Goal: Task Accomplishment & Management: Use online tool/utility

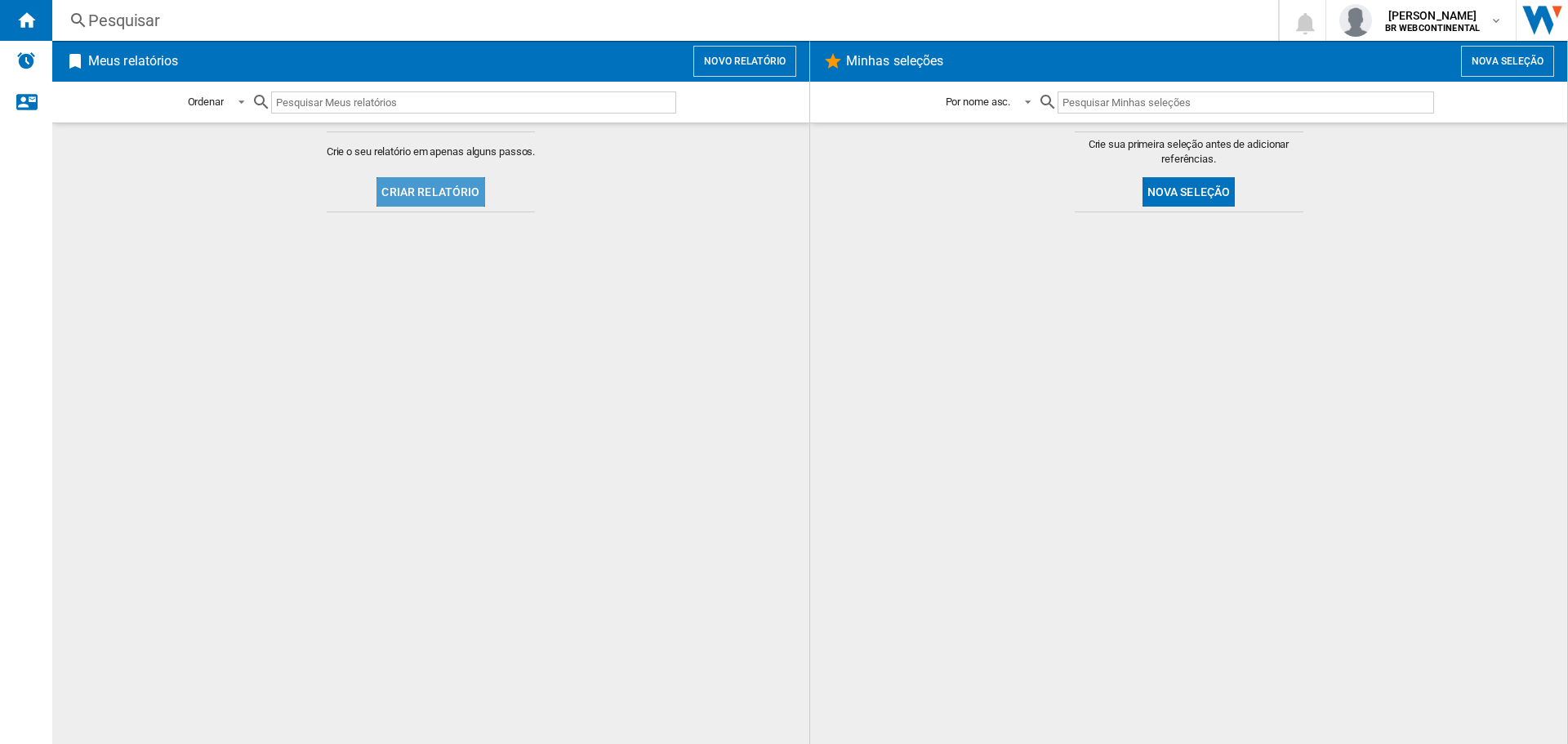
click at [462, 190] on button "Criar relatório" at bounding box center [431, 191] width 108 height 30
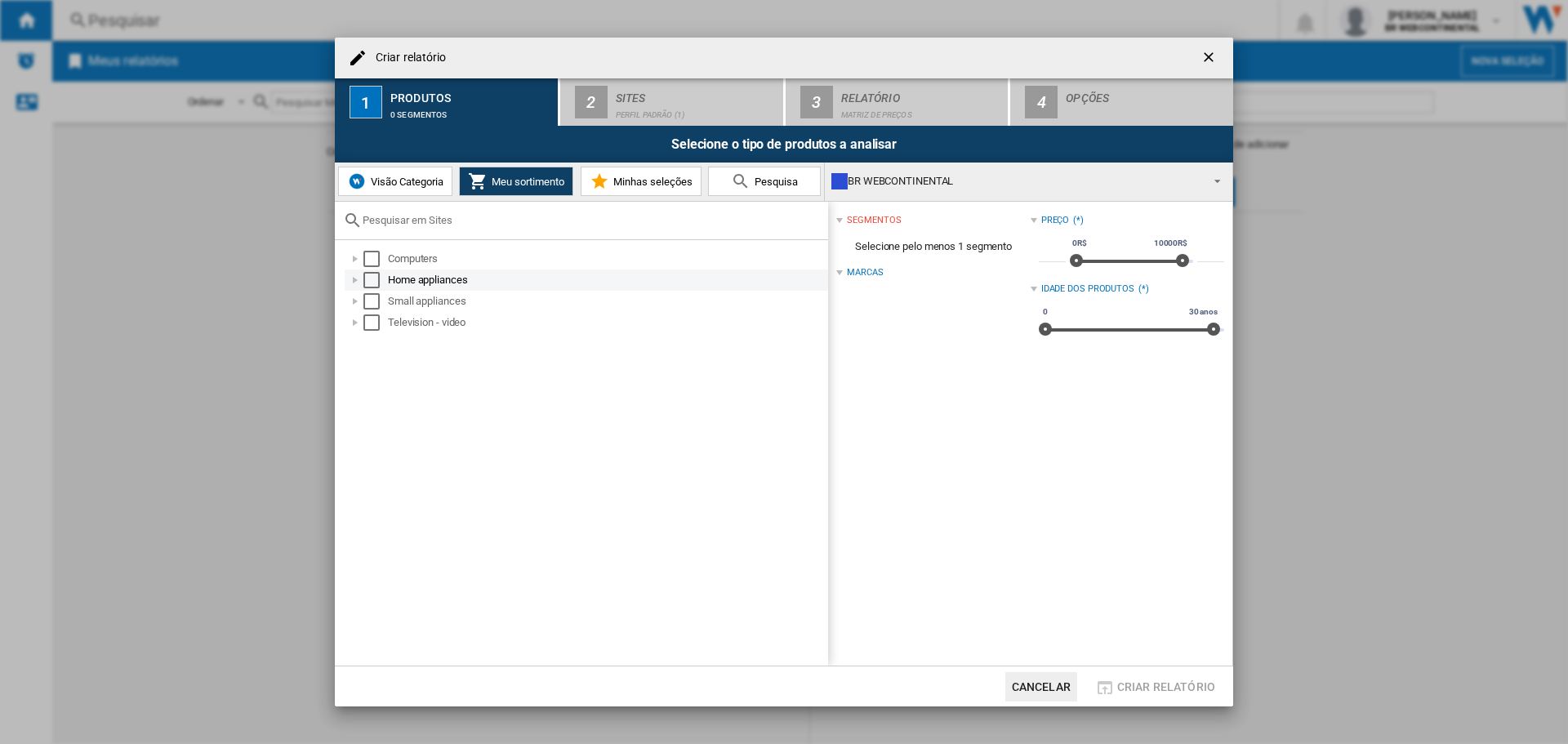
click at [504, 281] on div "Home appliances" at bounding box center [607, 280] width 438 height 16
click at [469, 301] on div "Eletrodomesticos" at bounding box center [616, 302] width 420 height 16
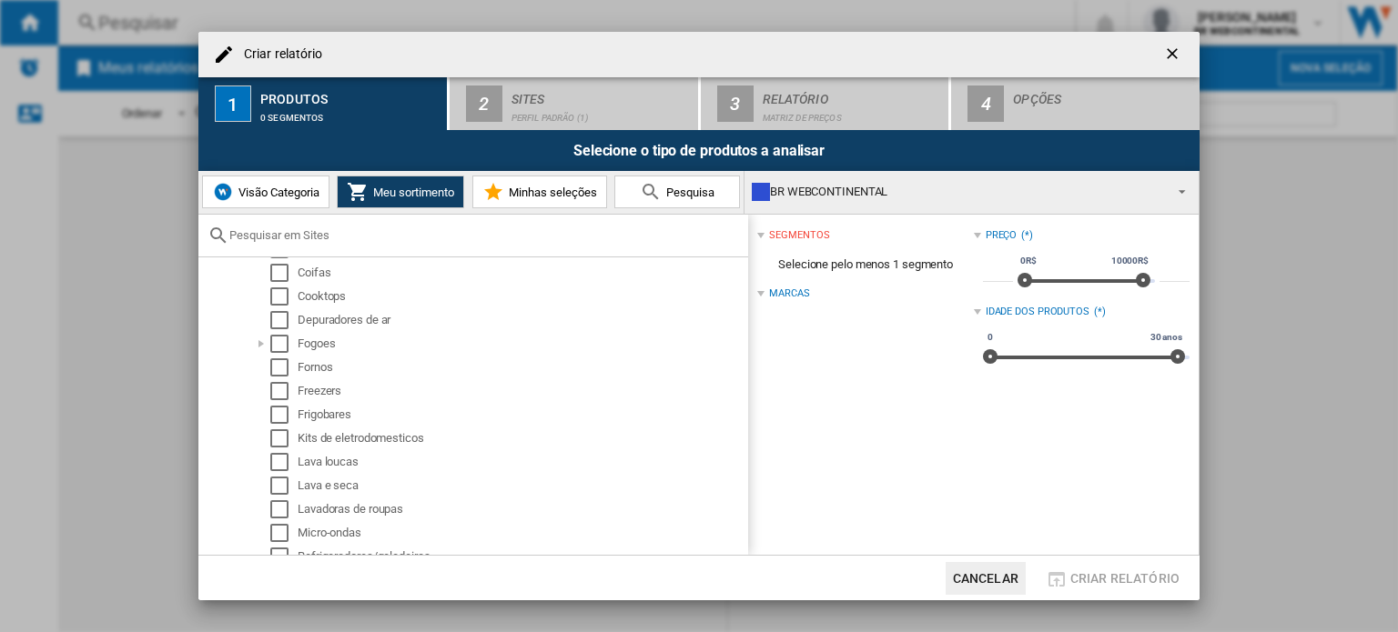
scroll to position [231, 0]
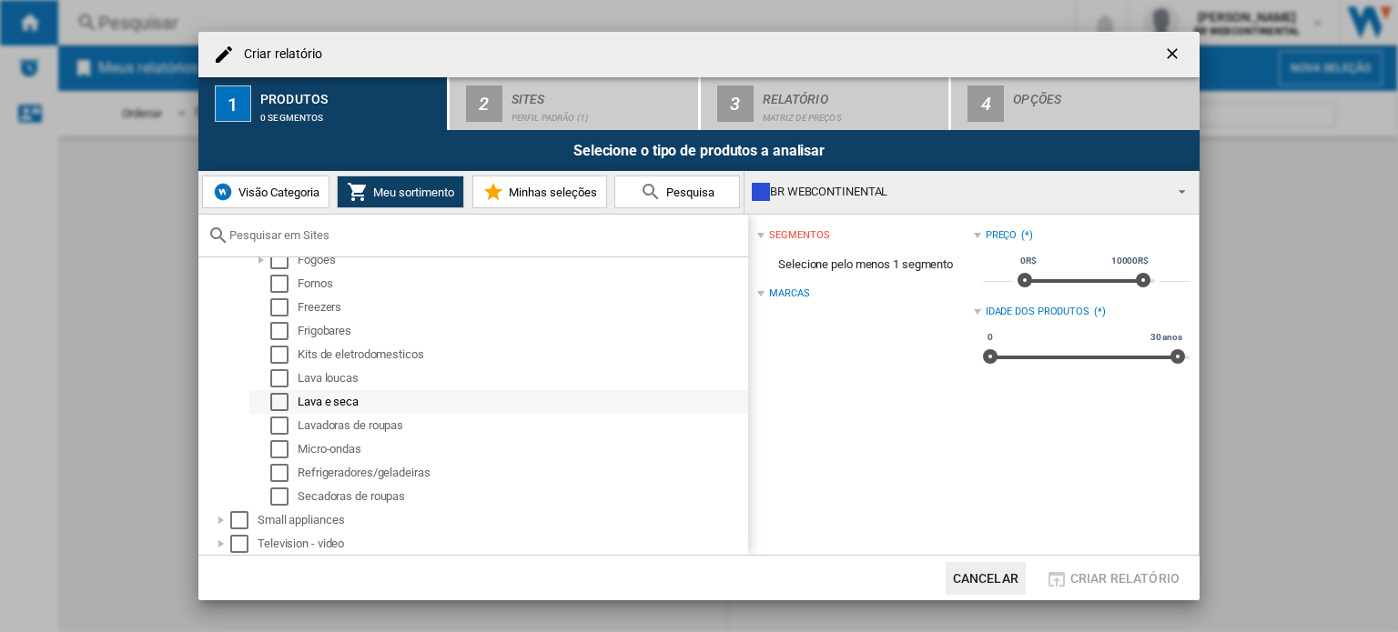
click at [354, 407] on div "Lava e seca" at bounding box center [522, 402] width 448 height 18
click at [278, 403] on div "Select" at bounding box center [279, 402] width 18 height 18
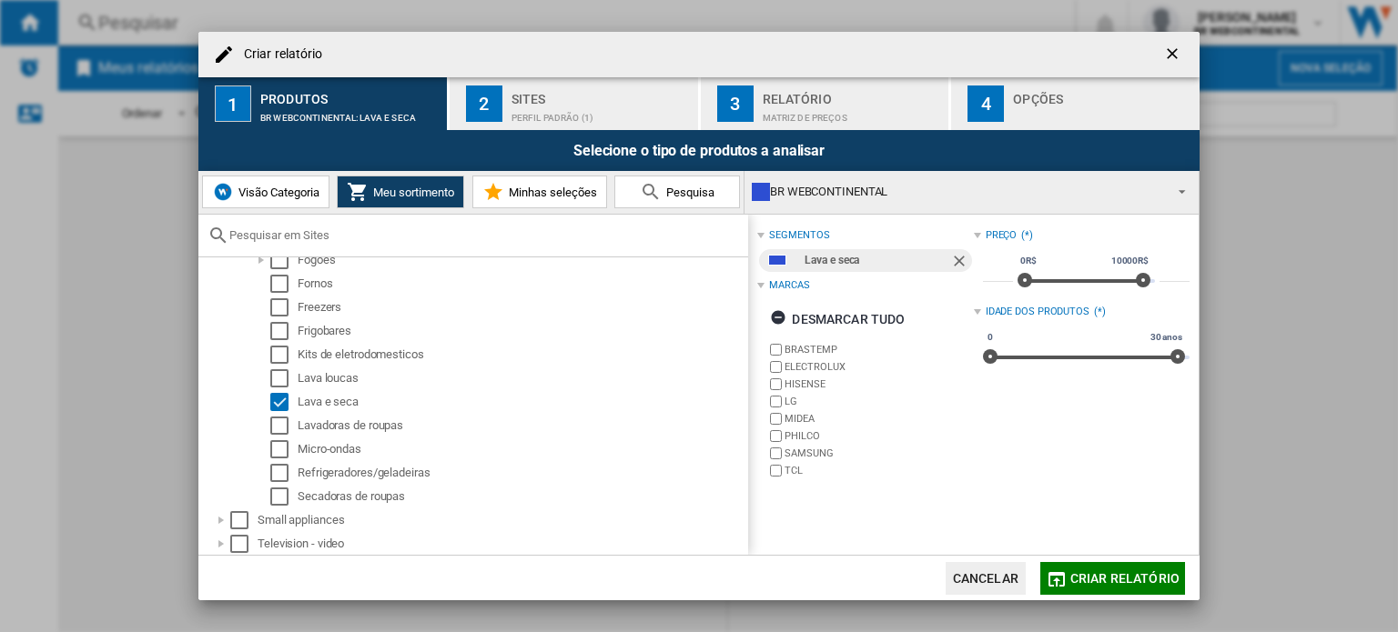
click at [1181, 188] on span at bounding box center [1177, 189] width 22 height 25
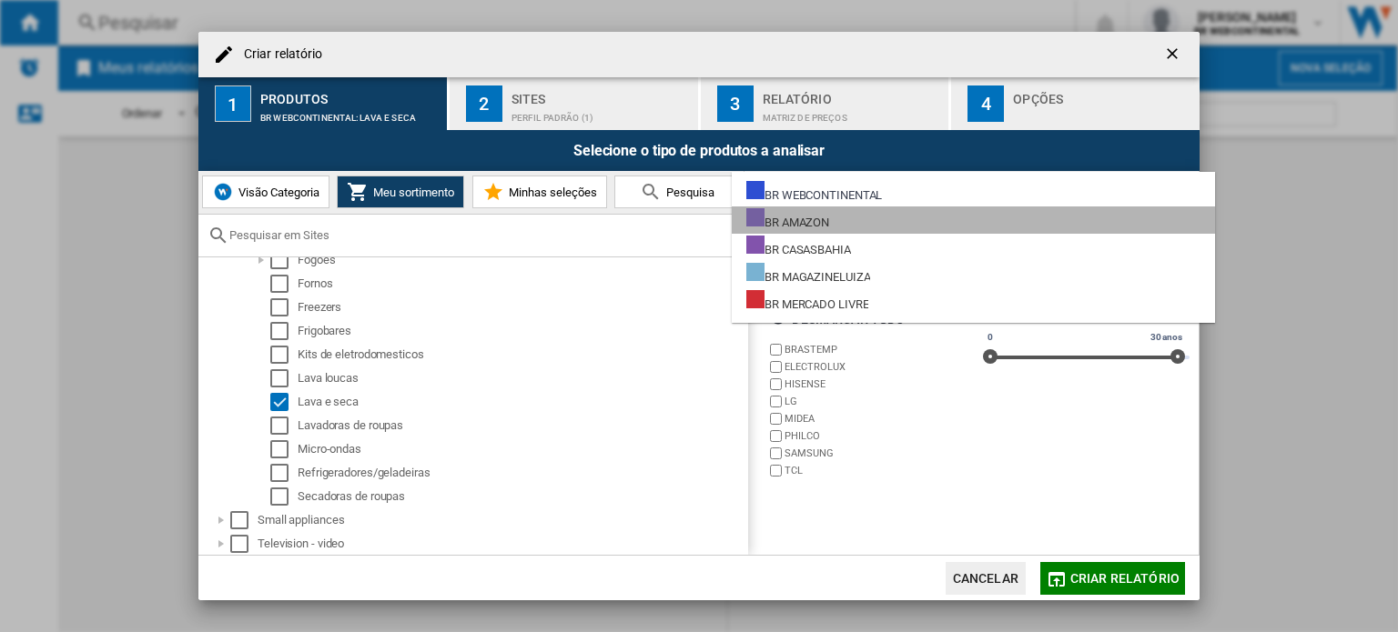
click at [859, 215] on md-option "BR AMAZON" at bounding box center [973, 220] width 483 height 27
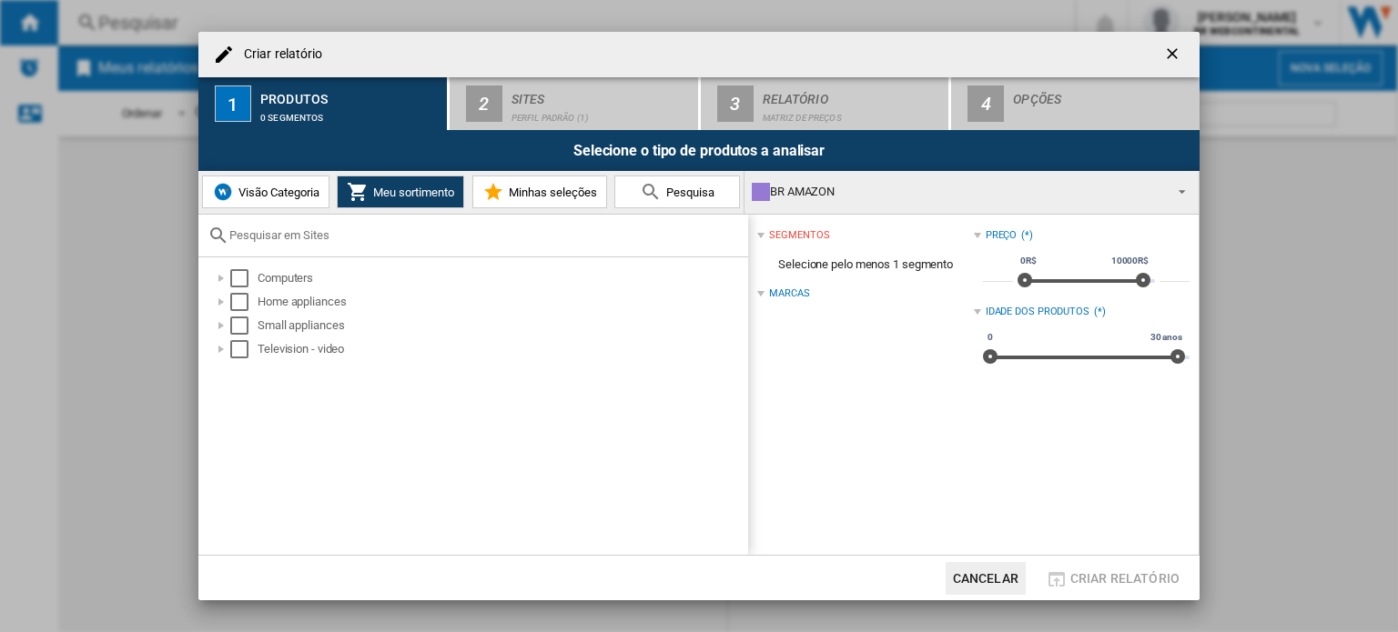
click at [972, 192] on div "BR AMAZON" at bounding box center [957, 191] width 410 height 25
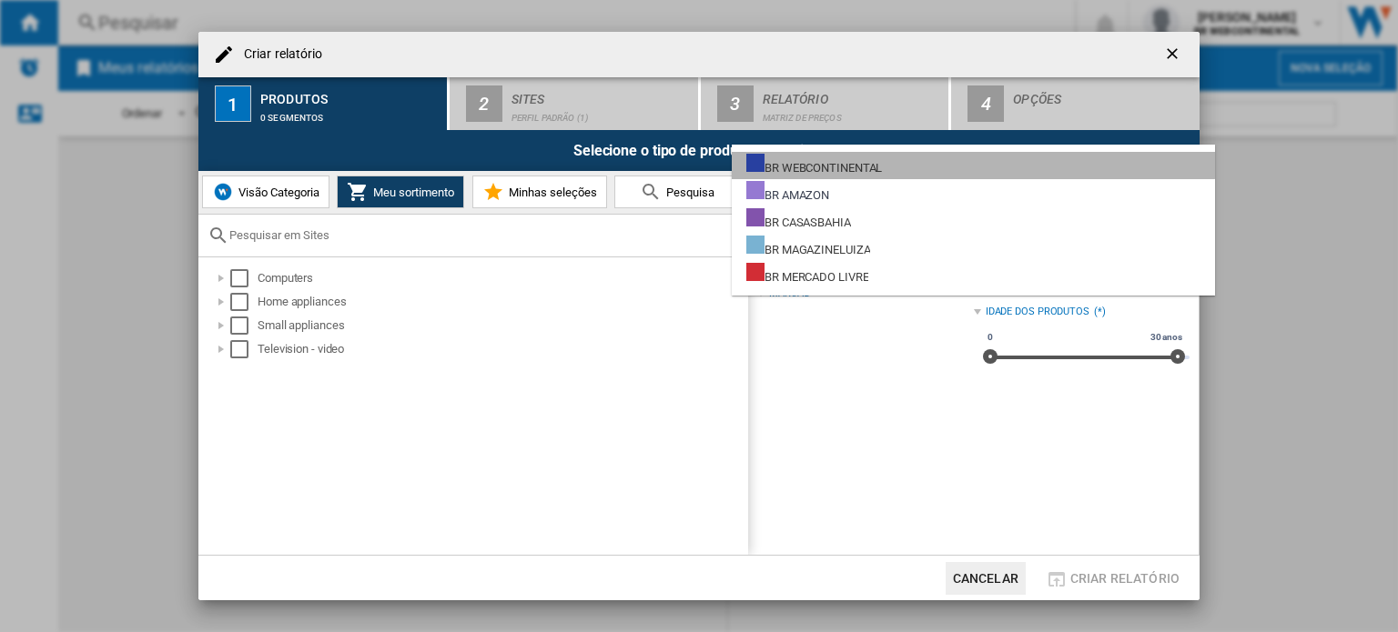
click at [821, 159] on div "BR WEBCONTINENTAL" at bounding box center [814, 165] width 136 height 23
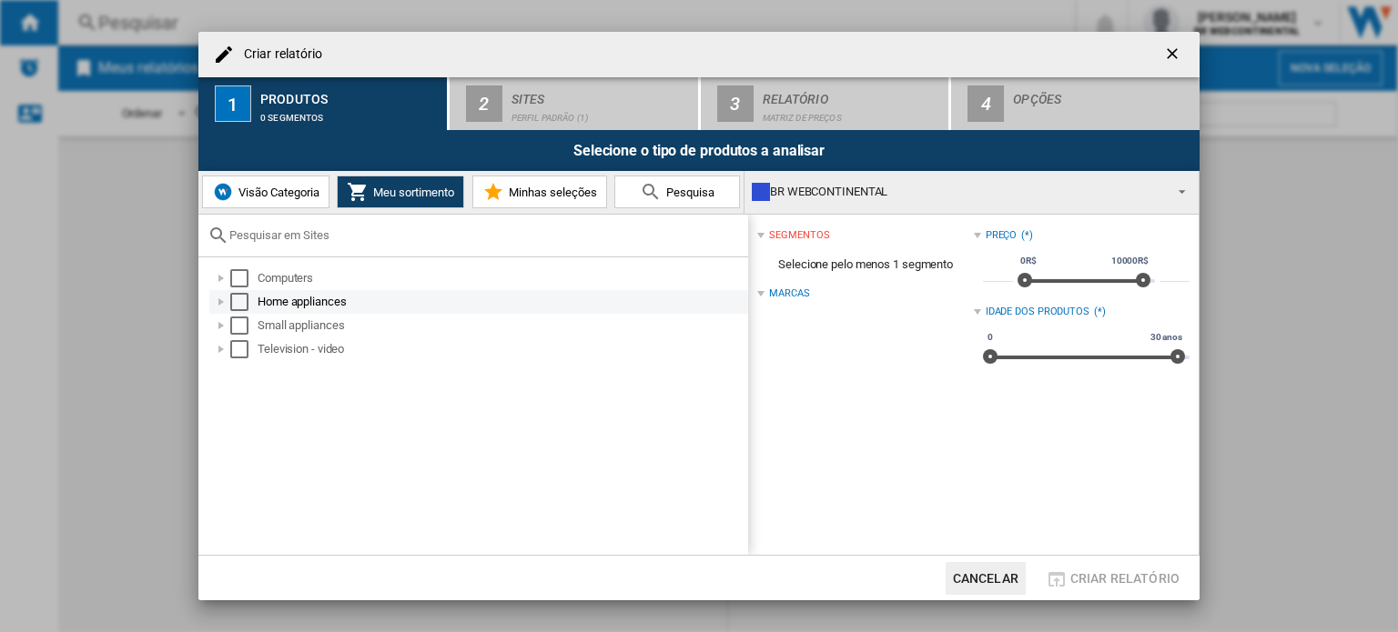
click at [222, 305] on div at bounding box center [221, 302] width 18 height 18
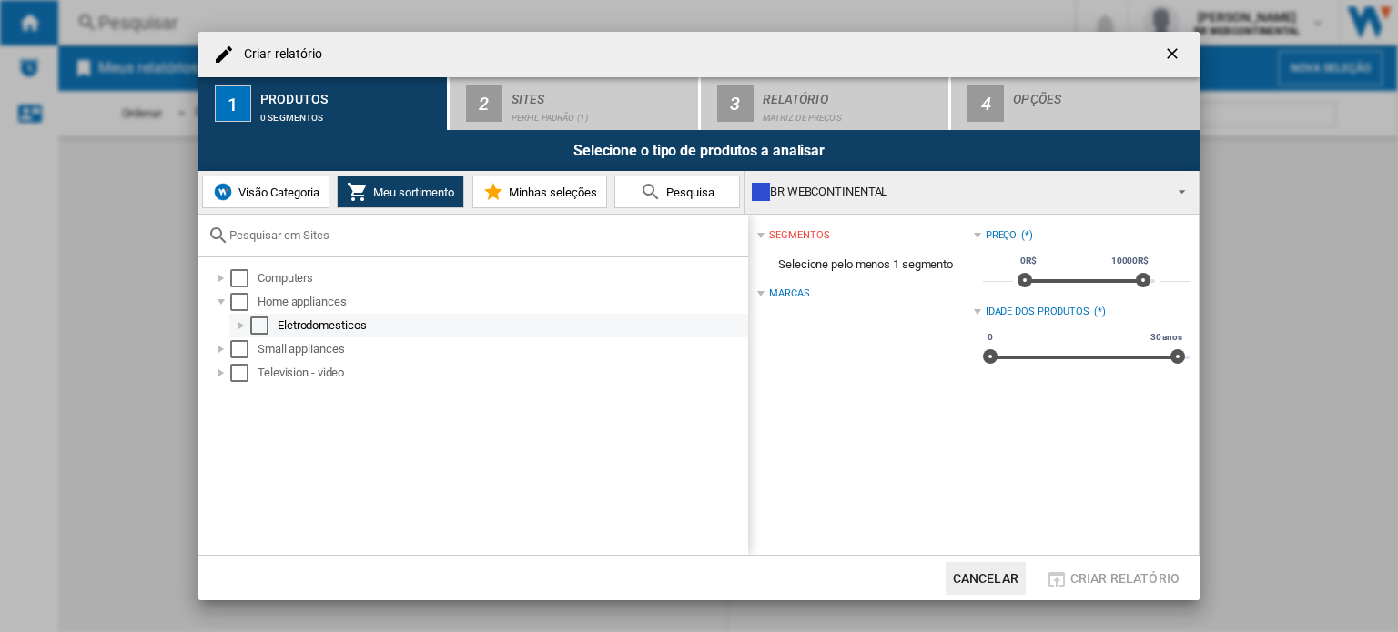
click at [248, 317] on div at bounding box center [241, 326] width 18 height 18
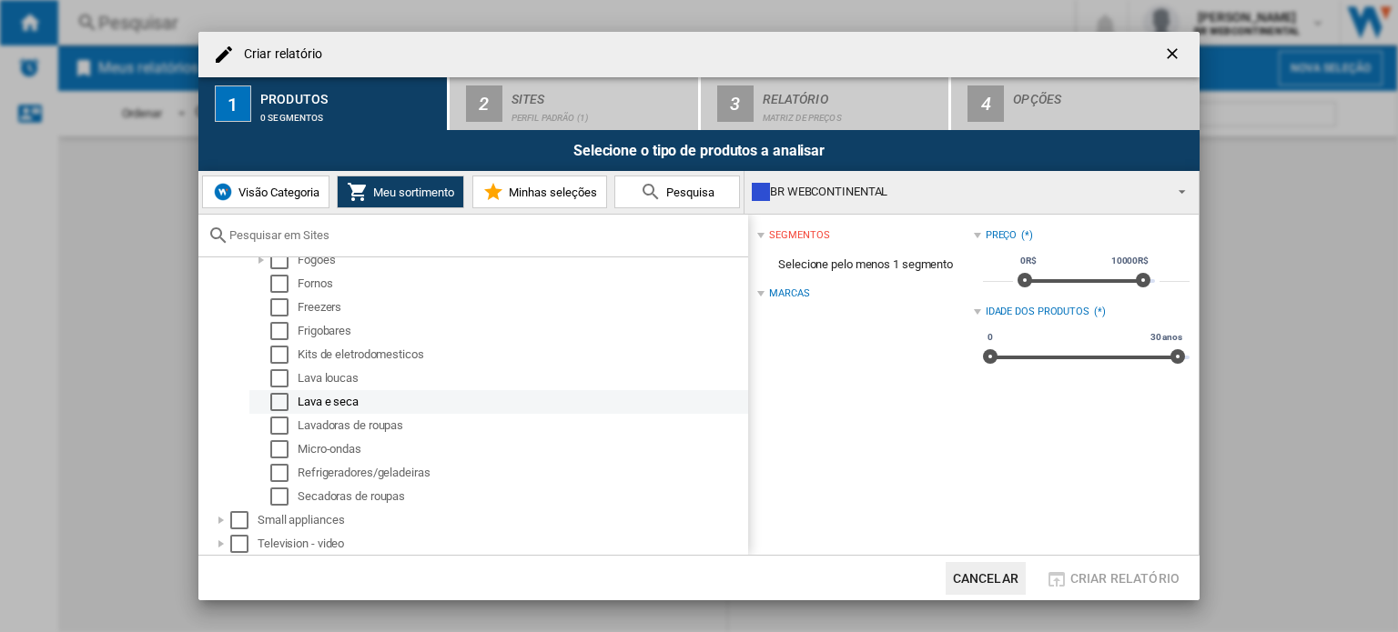
click at [328, 397] on div "Lava e seca" at bounding box center [522, 402] width 448 height 18
click at [277, 407] on div "Select" at bounding box center [279, 402] width 18 height 18
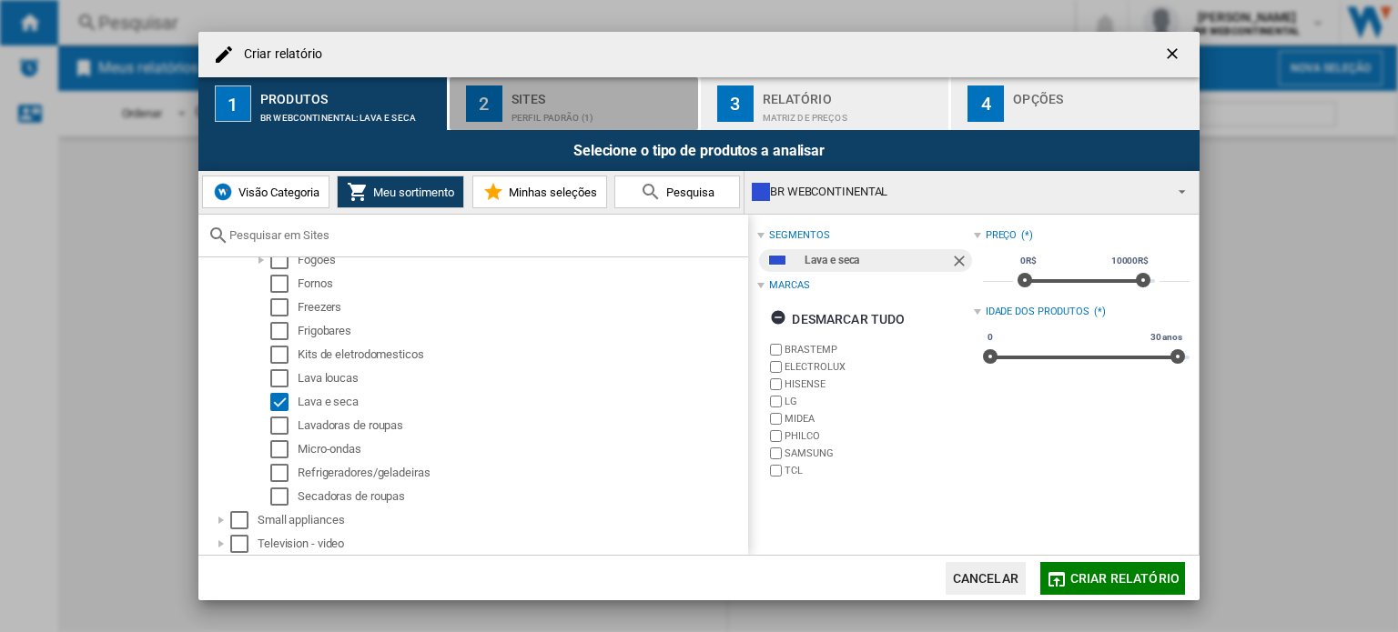
click at [630, 99] on div "Sites" at bounding box center [600, 94] width 179 height 19
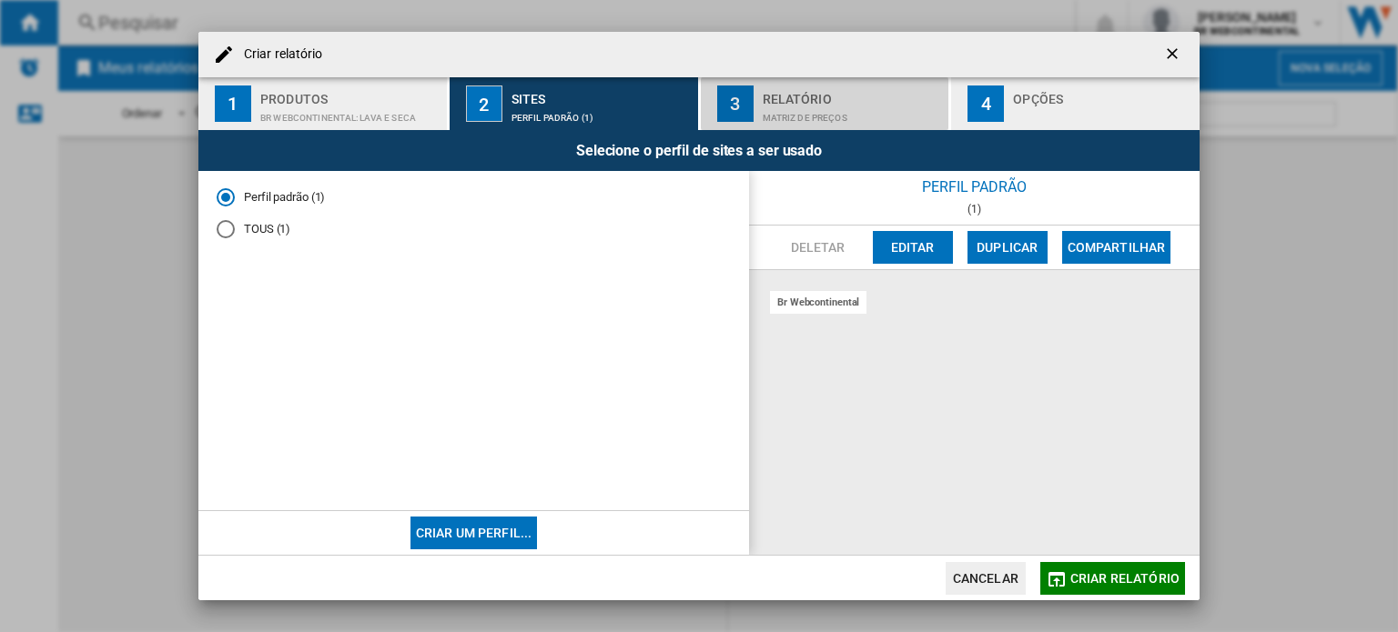
click at [751, 78] on button "3 Relatório Matriz de preços" at bounding box center [826, 103] width 250 height 53
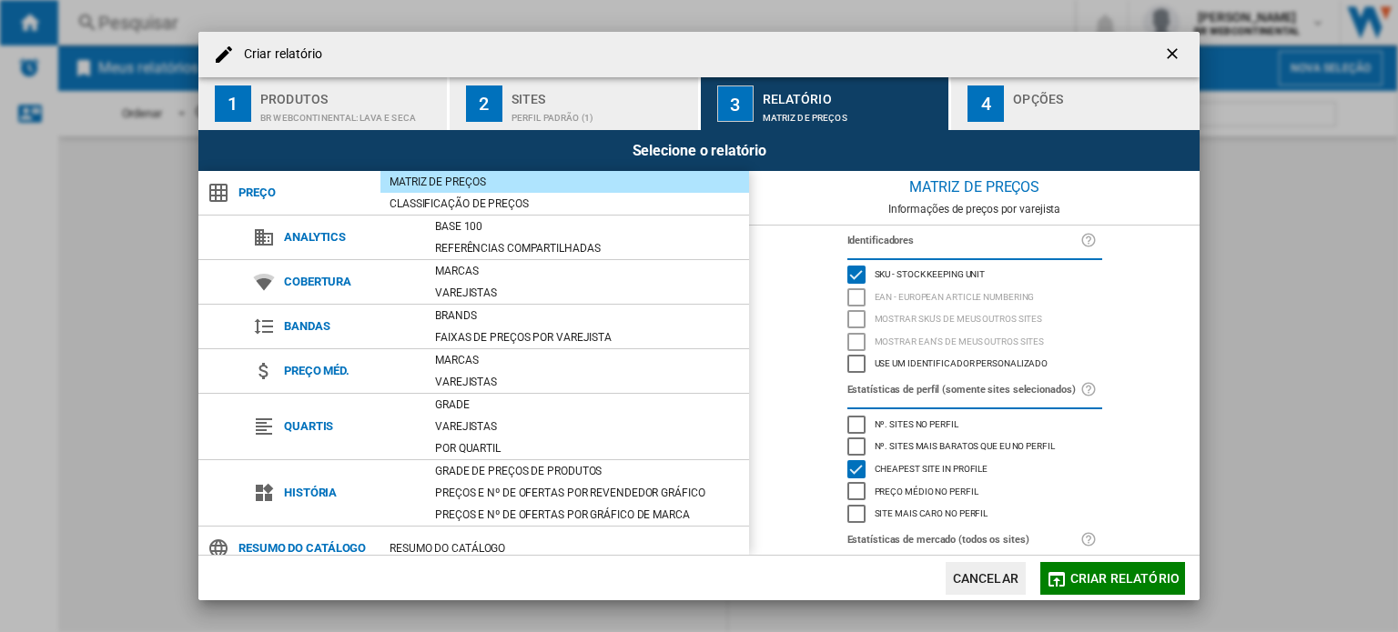
click at [557, 76] on div "Criar relatório" at bounding box center [698, 55] width 1001 height 46
click at [572, 108] on div "Perfil padrão (1)" at bounding box center [600, 113] width 179 height 19
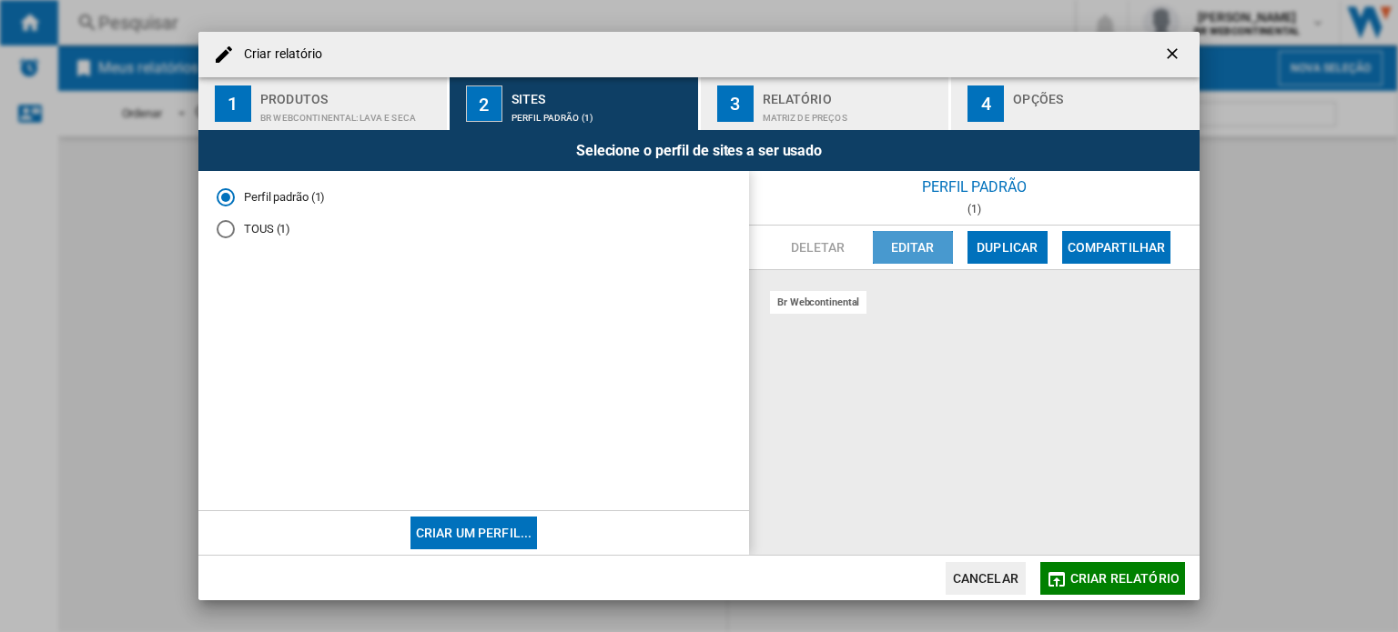
click at [916, 243] on button "Editar" at bounding box center [913, 247] width 80 height 33
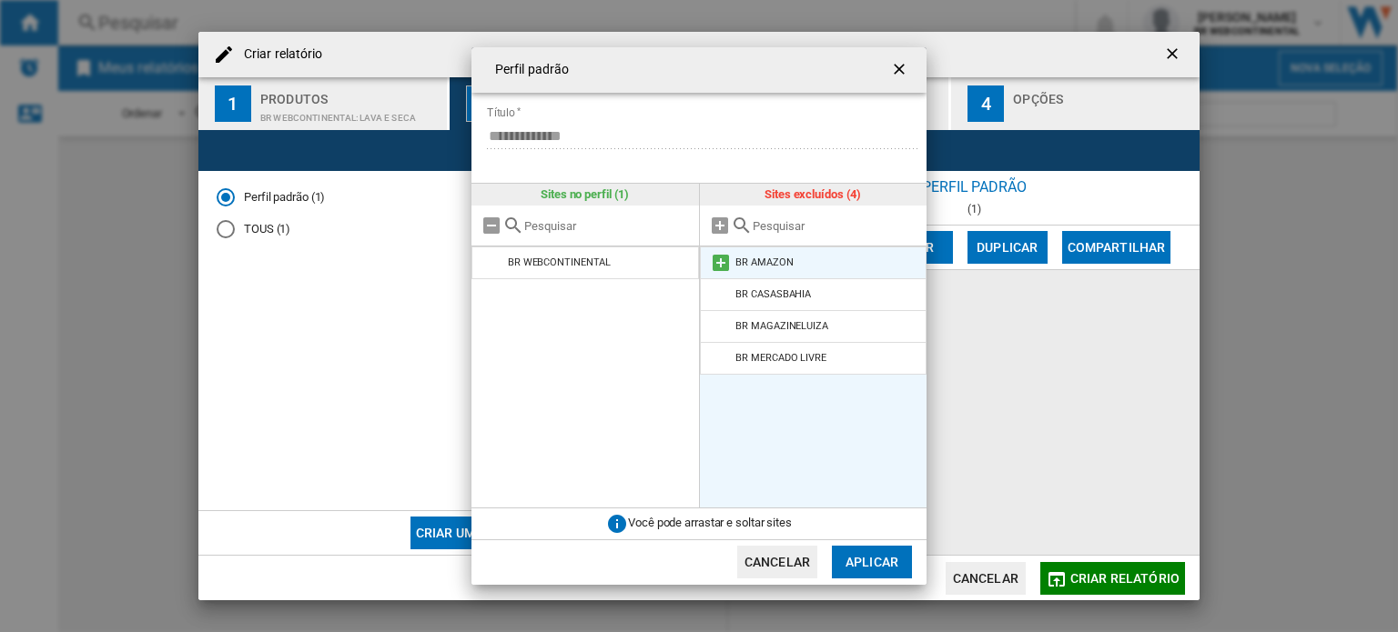
click at [722, 260] on md-icon at bounding box center [721, 263] width 22 height 22
click at [720, 261] on md-icon at bounding box center [721, 263] width 22 height 22
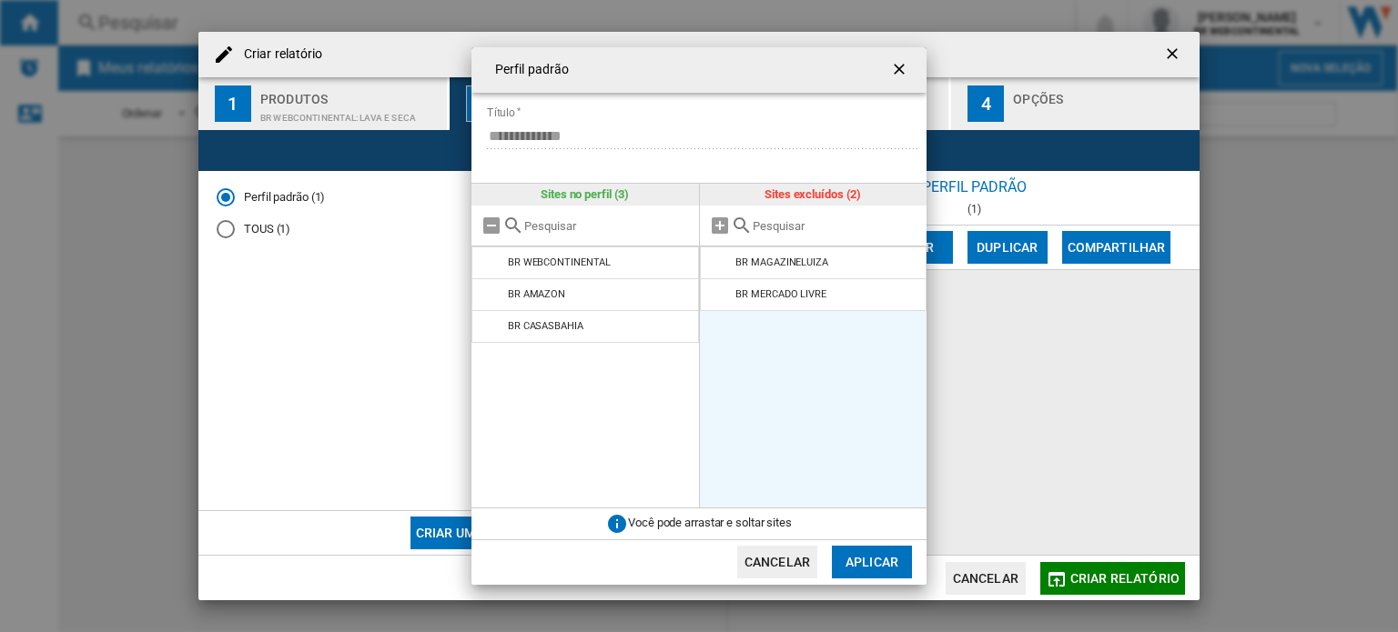
click at [720, 261] on md-icon at bounding box center [721, 263] width 22 height 22
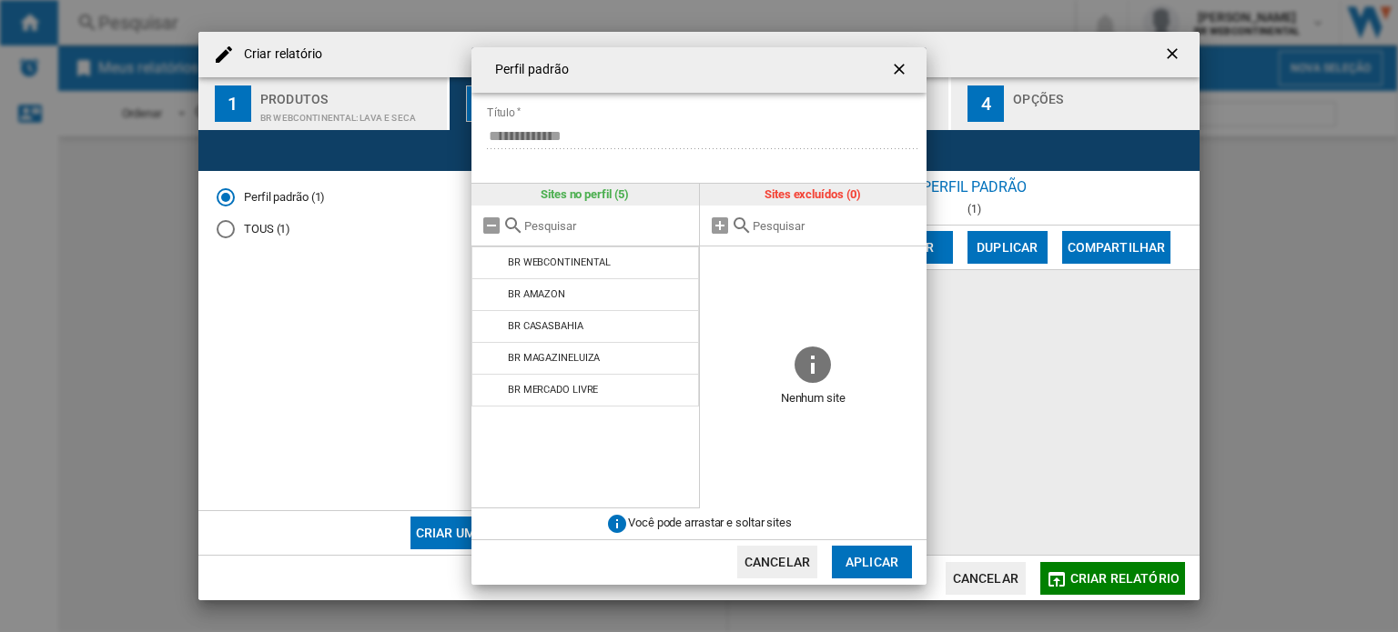
click at [775, 225] on input "text" at bounding box center [836, 226] width 166 height 14
type input "m"
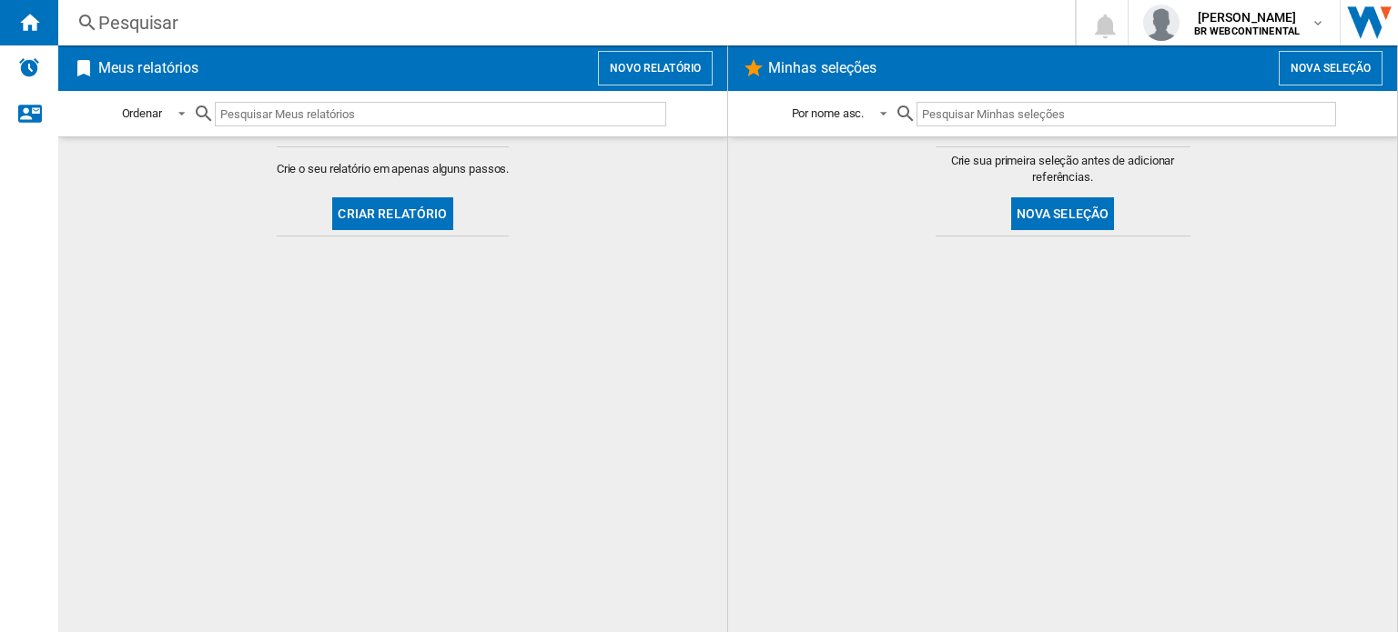
click at [411, 218] on button "Criar relatório" at bounding box center [392, 213] width 120 height 33
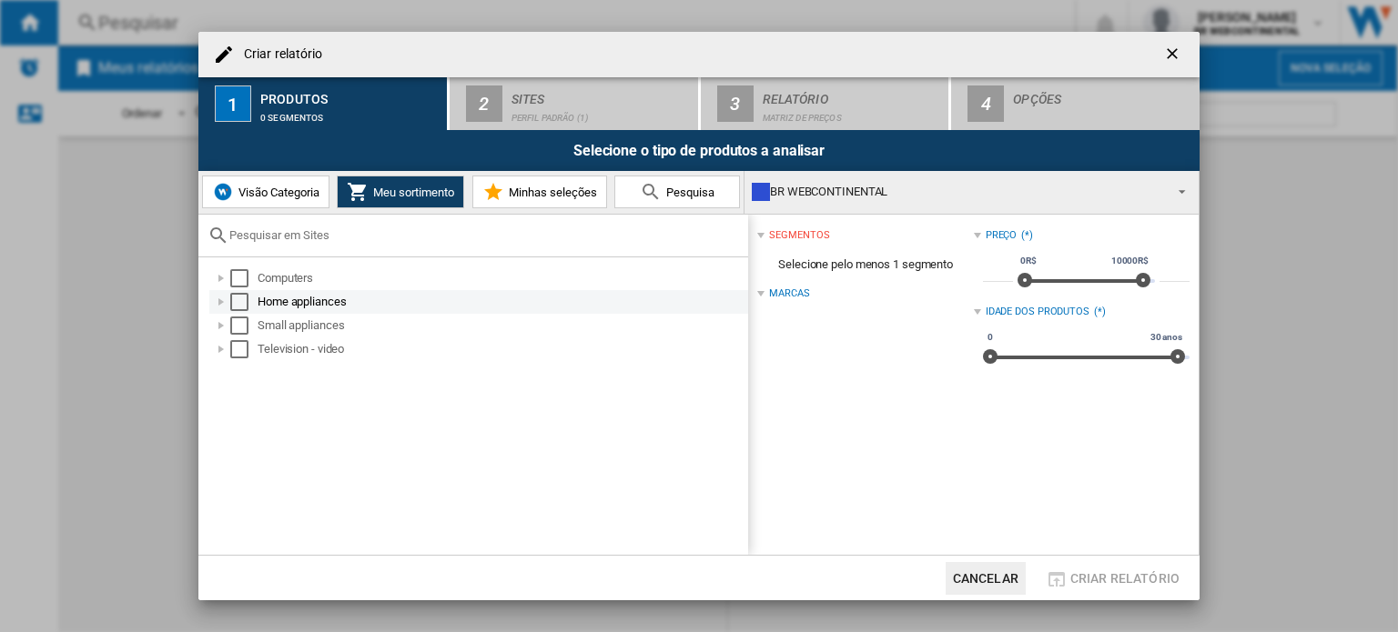
click at [222, 301] on div at bounding box center [221, 302] width 18 height 18
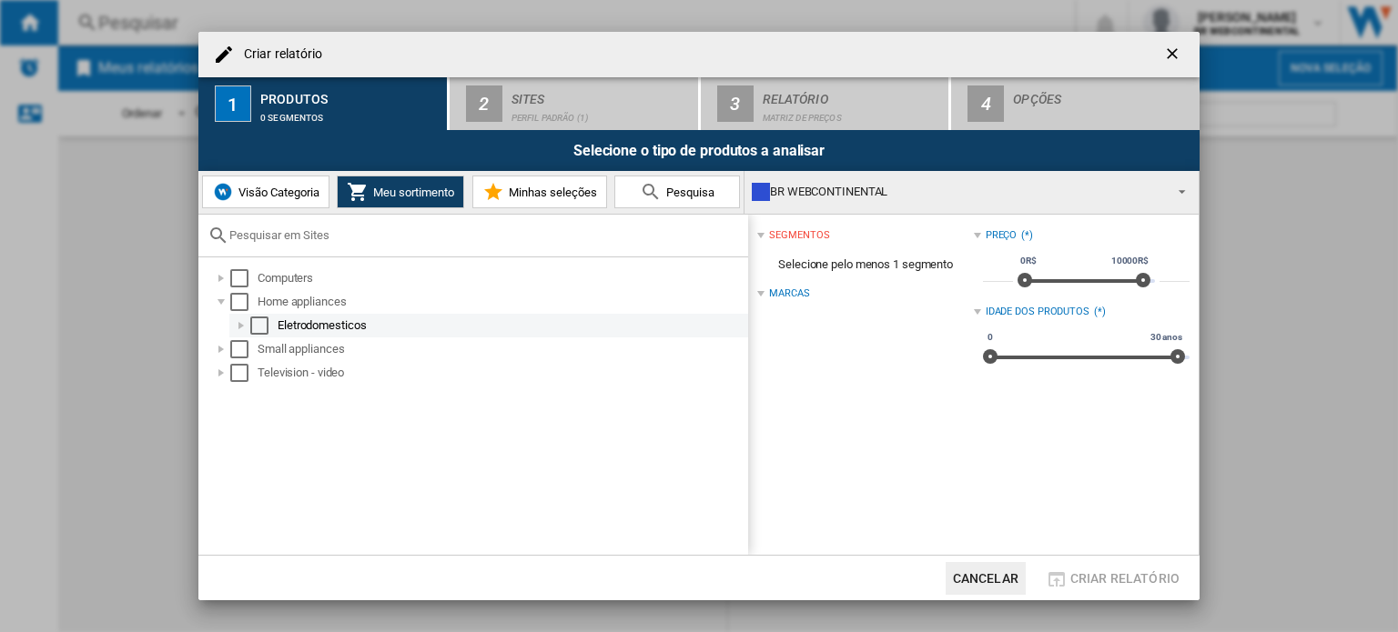
click at [296, 320] on div "Eletrodomesticos" at bounding box center [512, 326] width 468 height 18
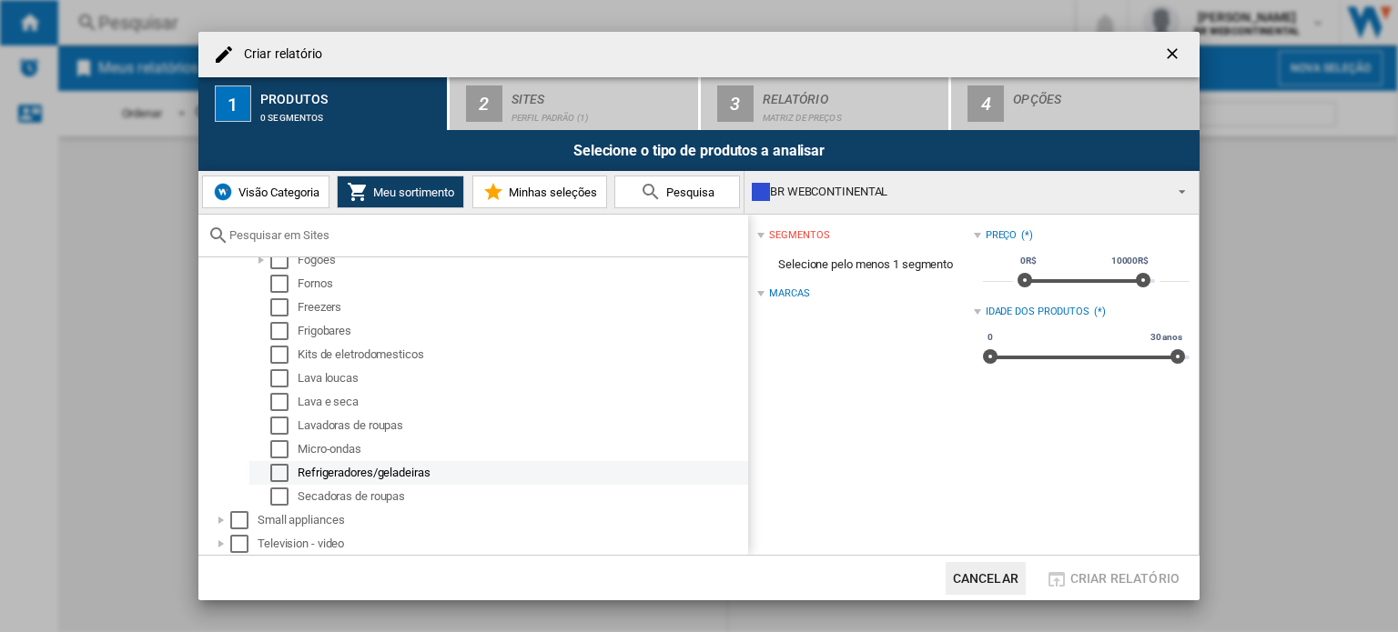
click at [368, 472] on div "Refrigeradores/geladeiras" at bounding box center [522, 473] width 448 height 18
click at [279, 478] on div "Select" at bounding box center [279, 473] width 18 height 18
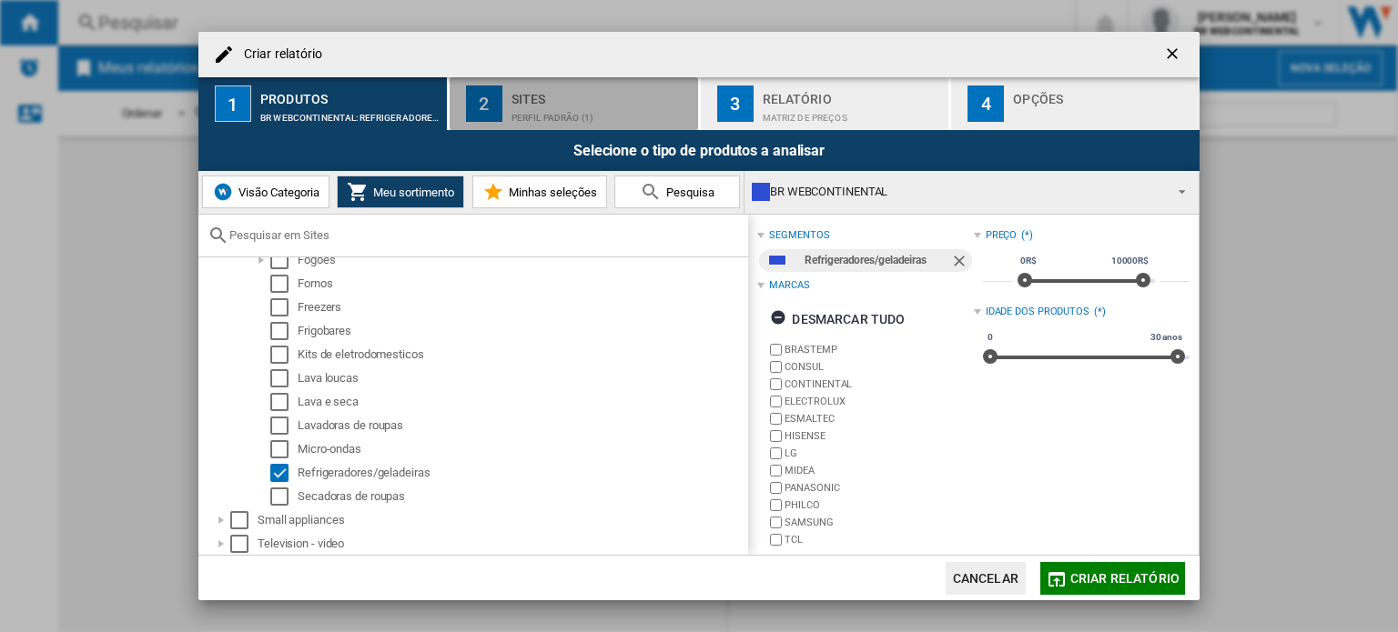
click at [637, 111] on div "Perfil padrão (1)" at bounding box center [600, 113] width 179 height 19
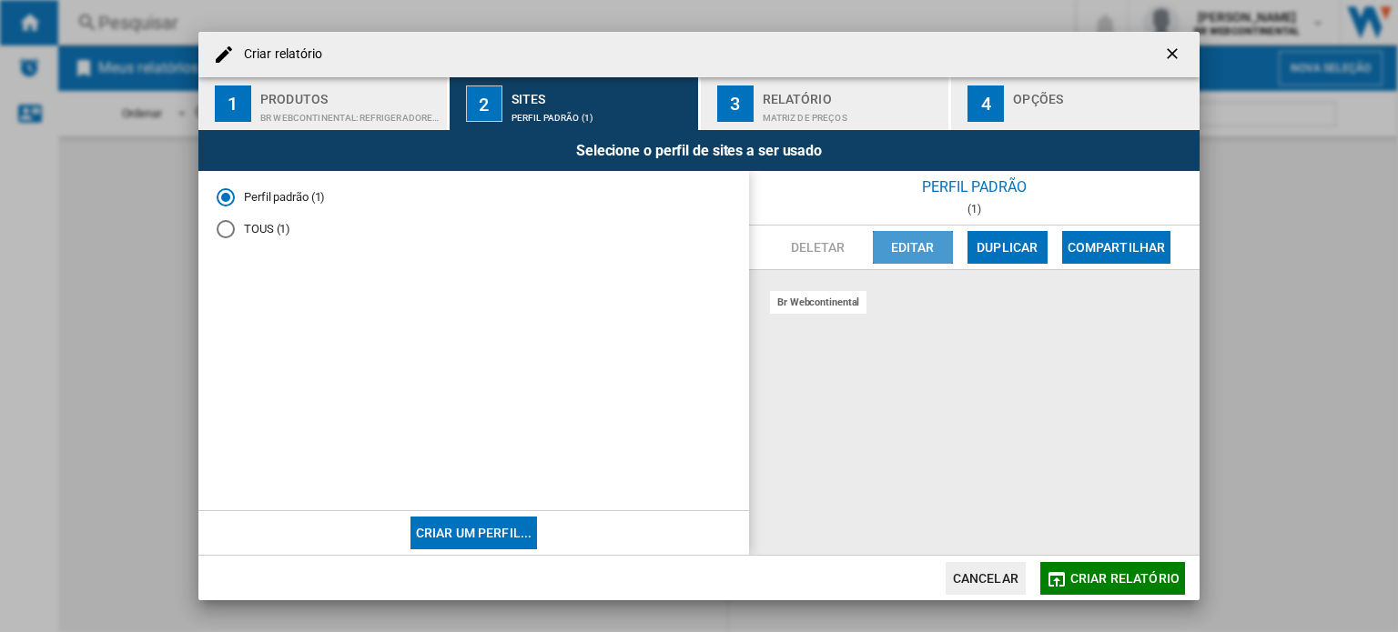
click at [904, 242] on button "Editar" at bounding box center [913, 247] width 80 height 33
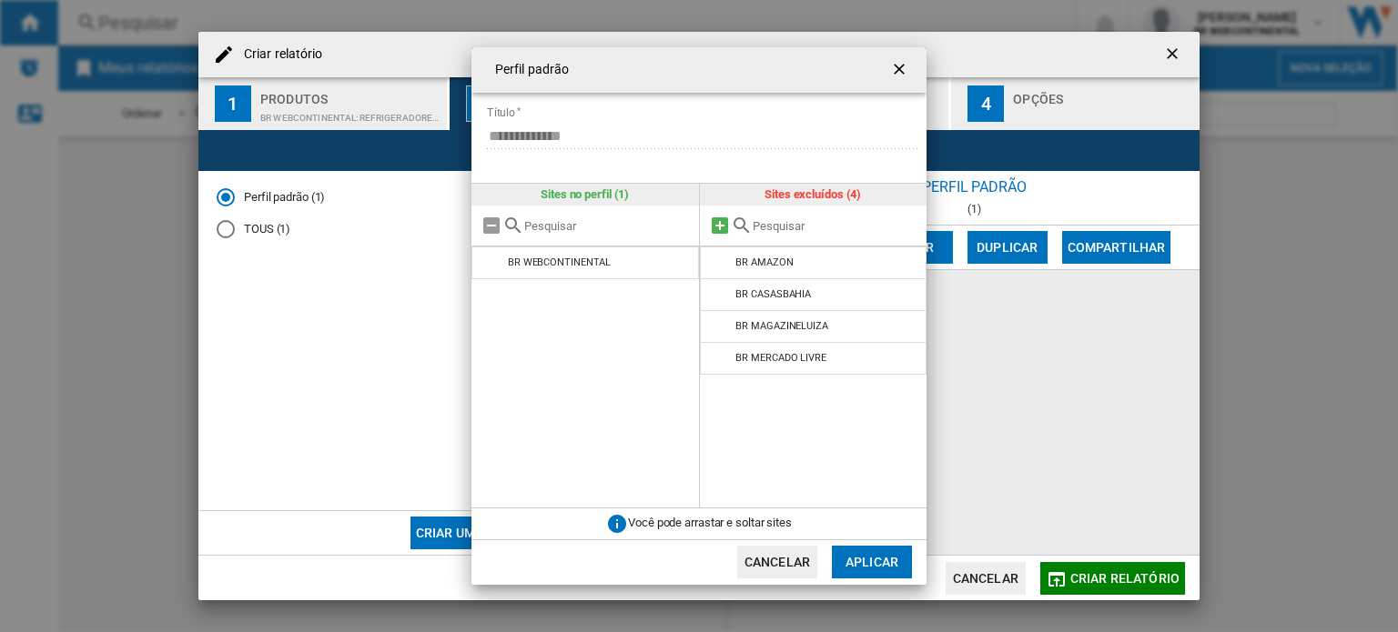
click at [720, 228] on md-icon "{{::title}} {{::getI18NText('BUTTONS.CANCEL')}} ..." at bounding box center [720, 226] width 22 height 22
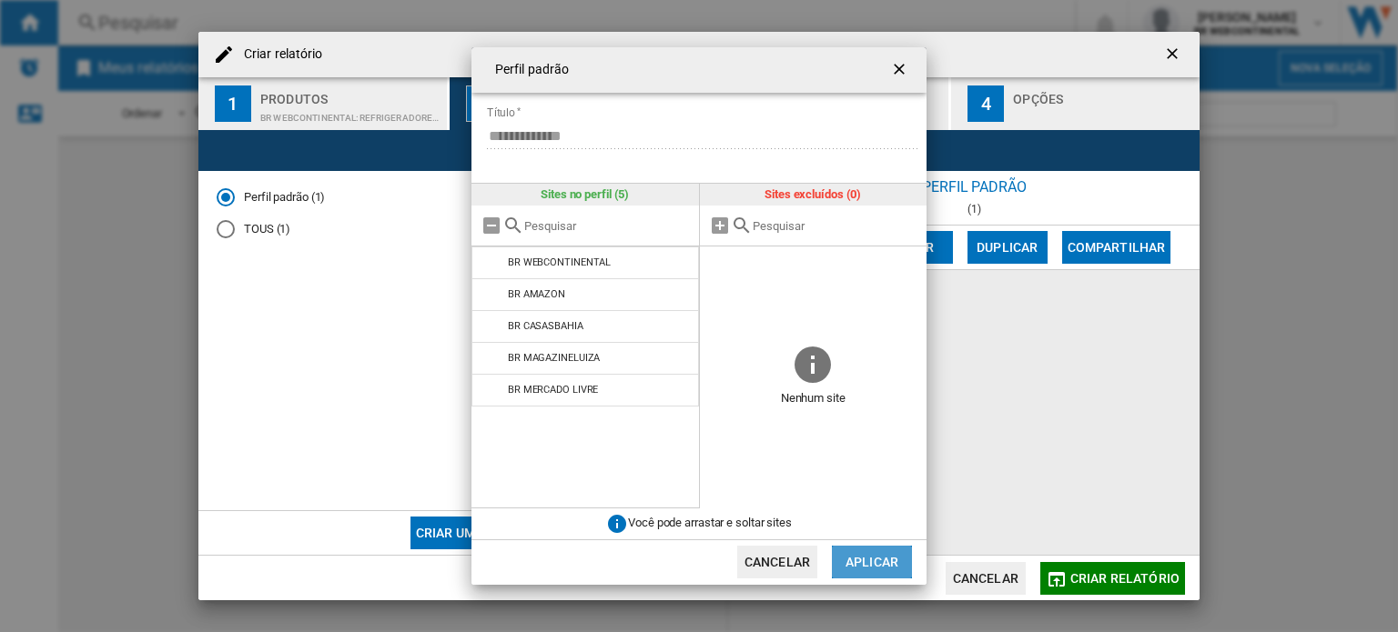
click at [864, 559] on button "Aplicar" at bounding box center [872, 562] width 80 height 33
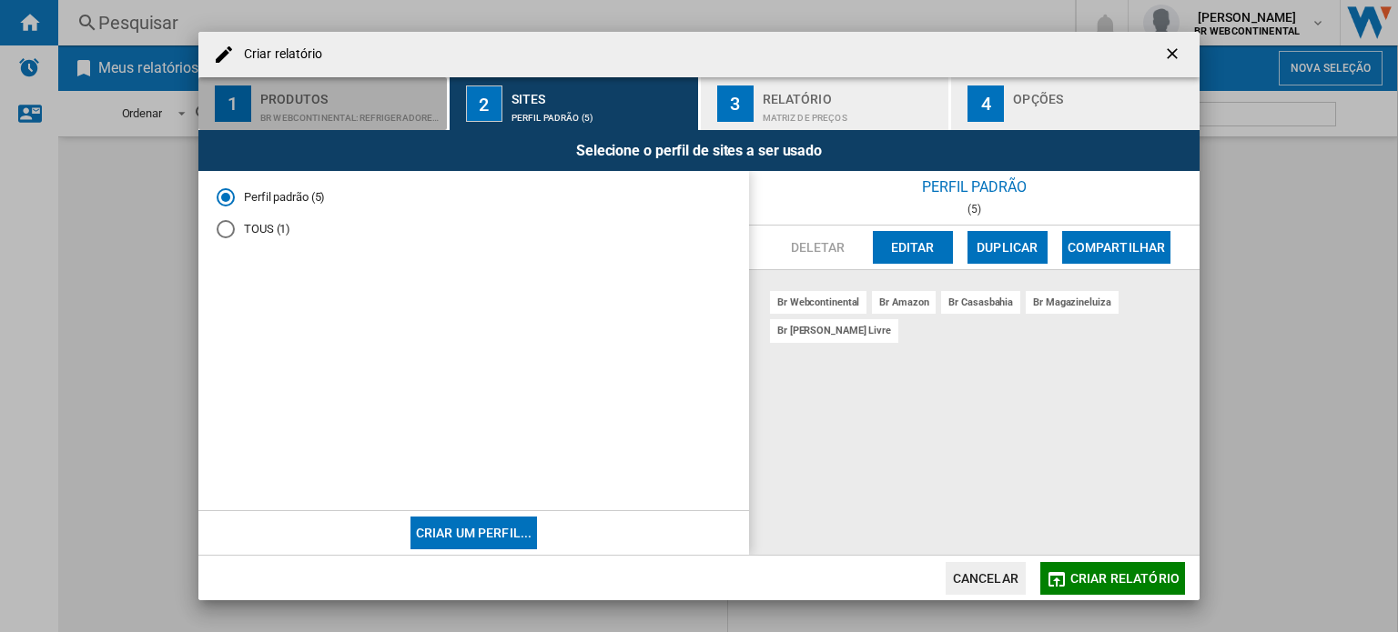
click at [382, 116] on div "BR WEBCONTINENTAL:Refrigeradores/geladeiras" at bounding box center [349, 113] width 179 height 19
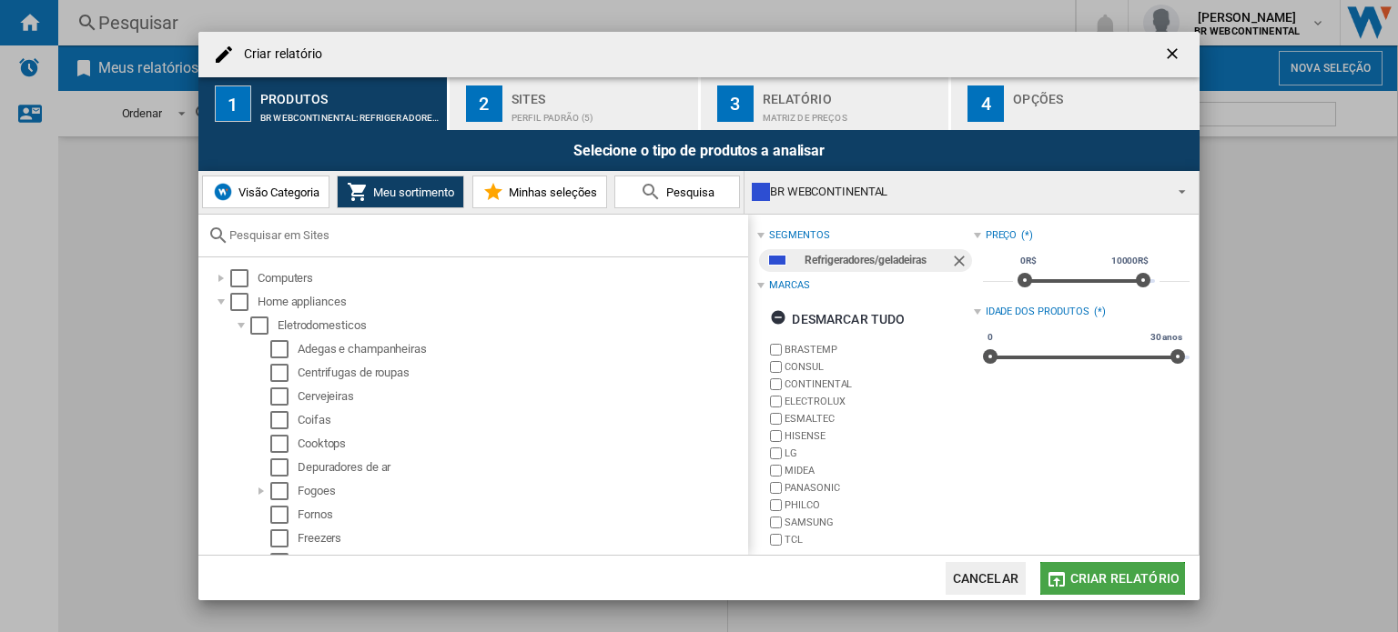
click at [1123, 572] on span "Criar relatório" at bounding box center [1124, 579] width 109 height 15
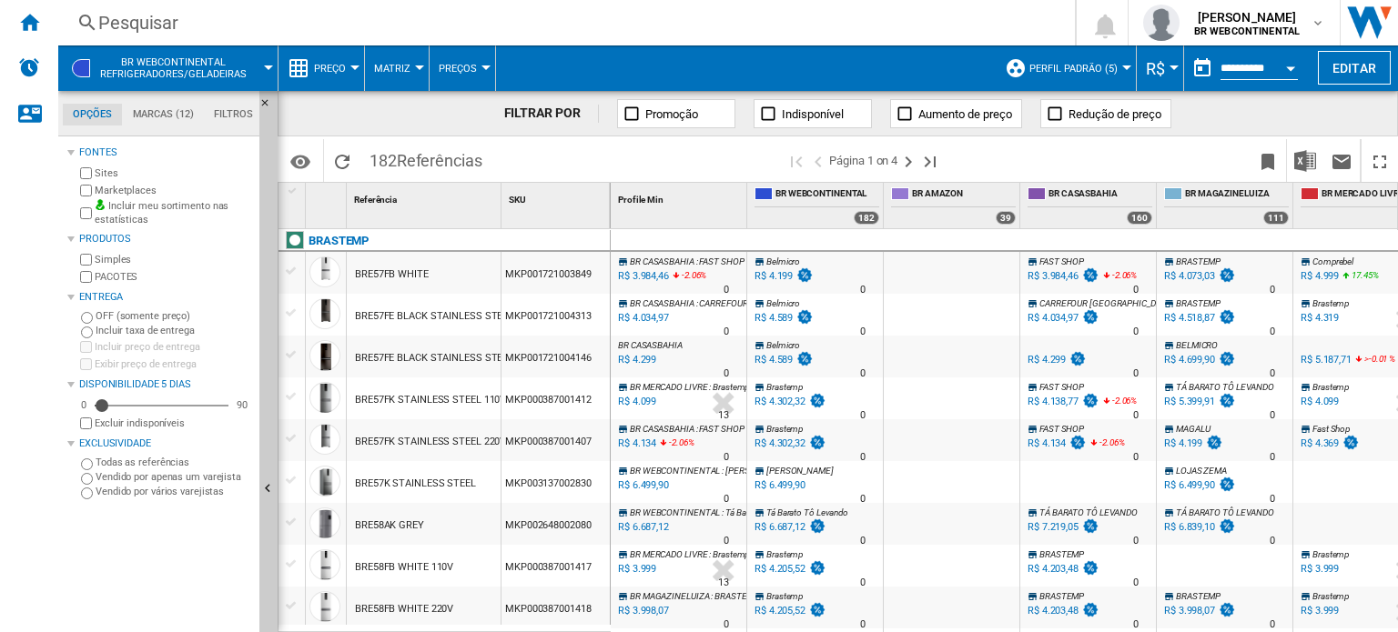
click at [100, 330] on label "Incluir taxa de entrega" at bounding box center [174, 331] width 157 height 14
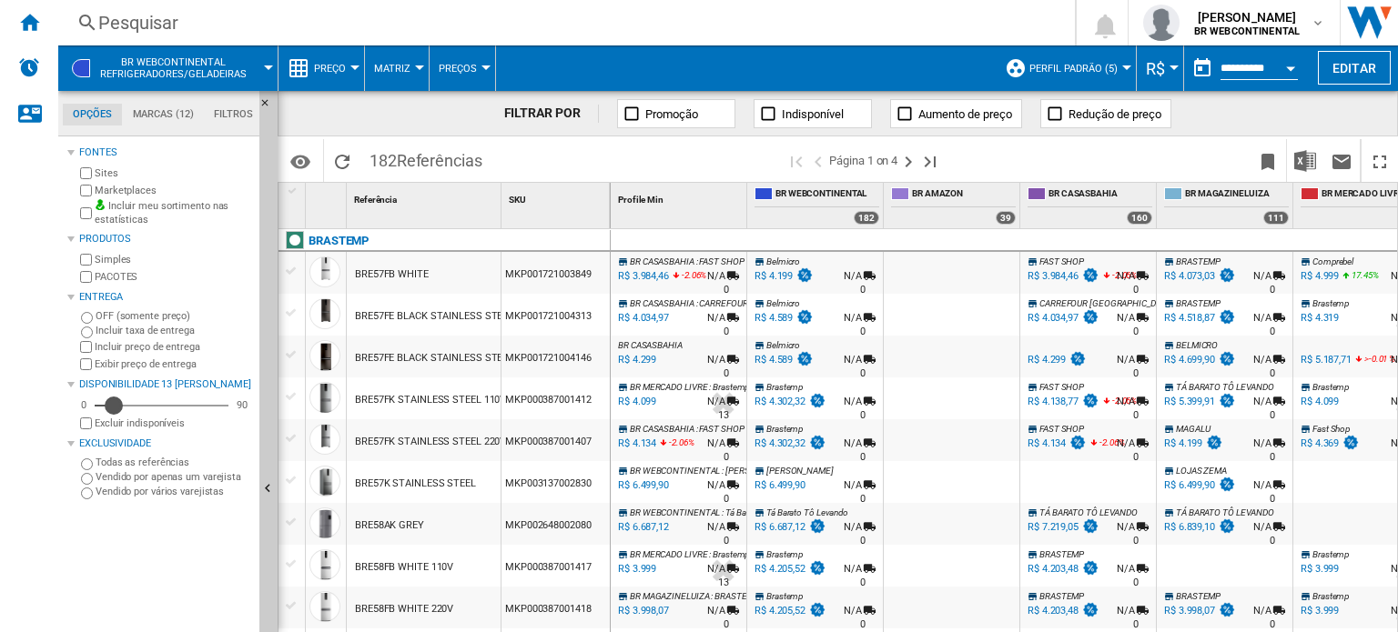
click at [118, 408] on div "Disponibilidade" at bounding box center [114, 406] width 18 height 18
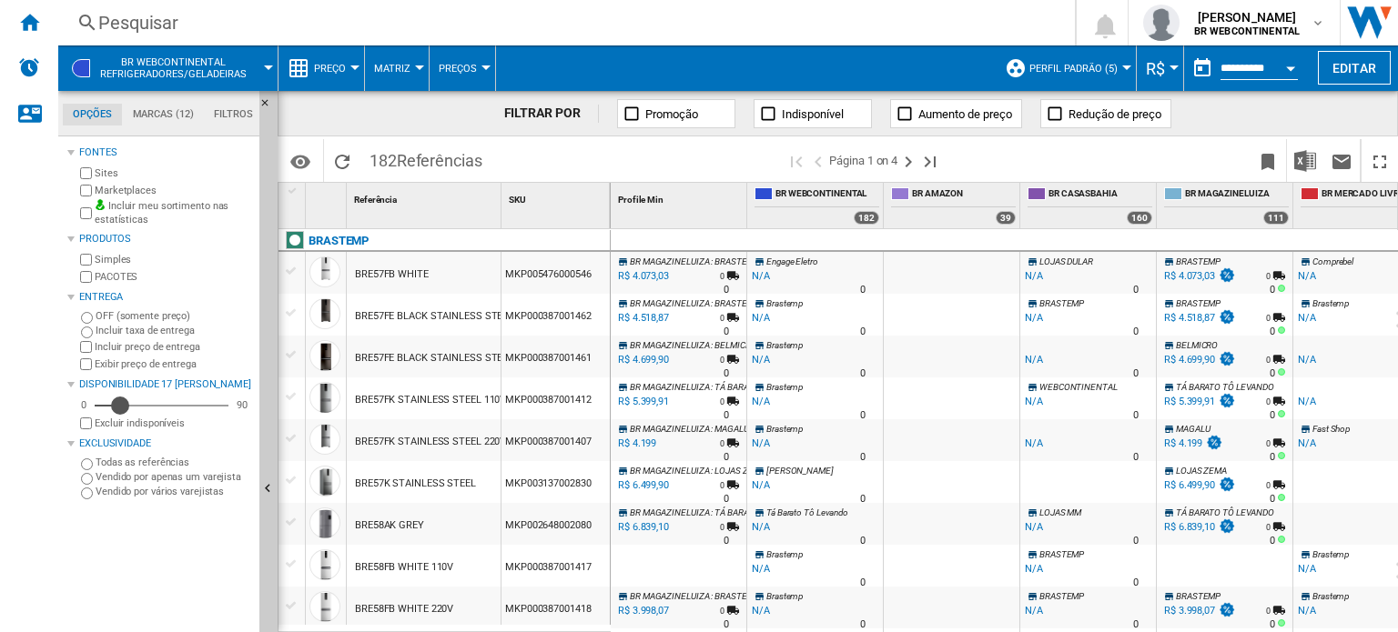
click at [116, 409] on div "Disponibilidade" at bounding box center [120, 406] width 18 height 18
click at [153, 317] on label "OFF (somente preço)" at bounding box center [174, 316] width 157 height 14
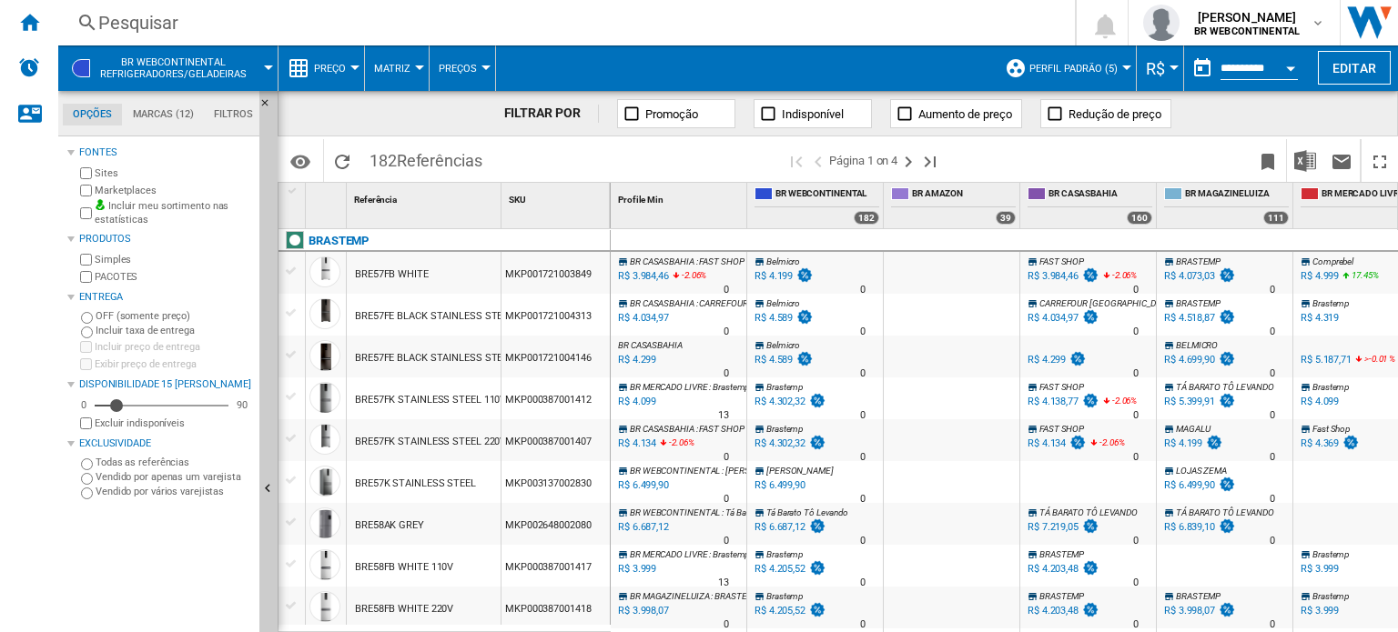
click at [632, 195] on span "Profile Min" at bounding box center [641, 200] width 46 height 10
click at [293, 159] on md-icon "Opções" at bounding box center [300, 162] width 22 height 22
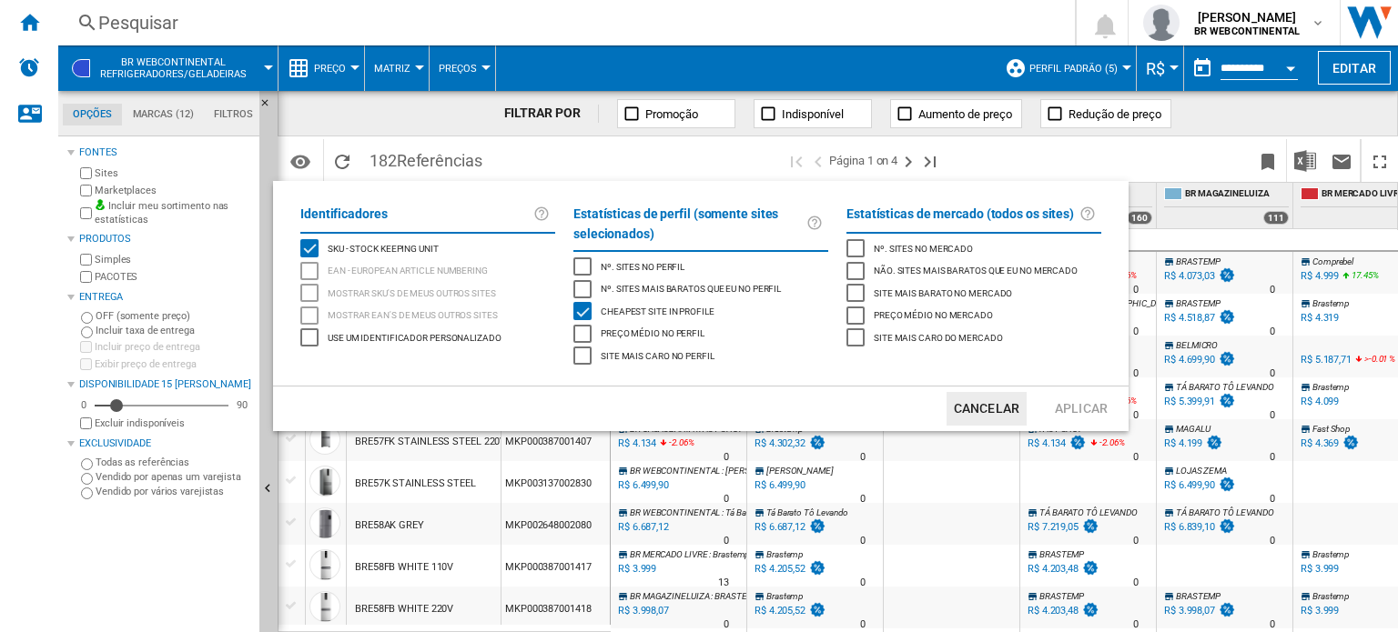
click at [854, 288] on div "site mais barato no mercado" at bounding box center [855, 293] width 18 height 18
click at [1087, 405] on button "Aplicar" at bounding box center [1081, 409] width 80 height 34
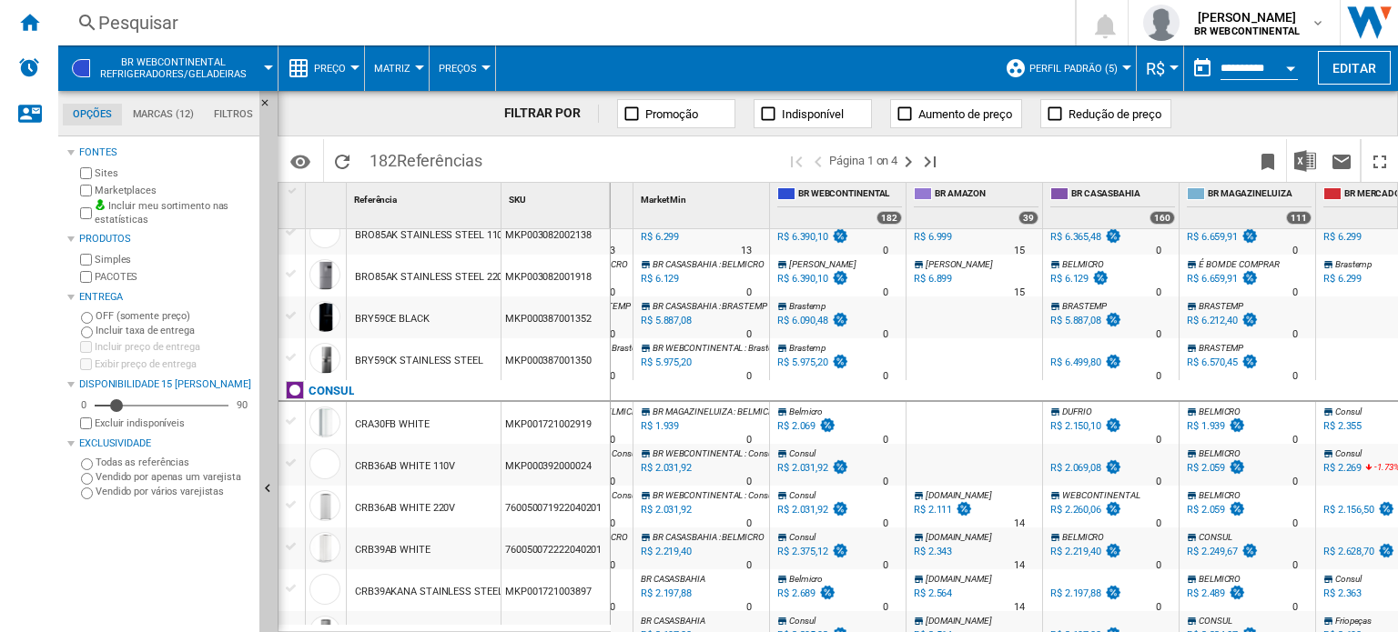
scroll to position [1741, 0]
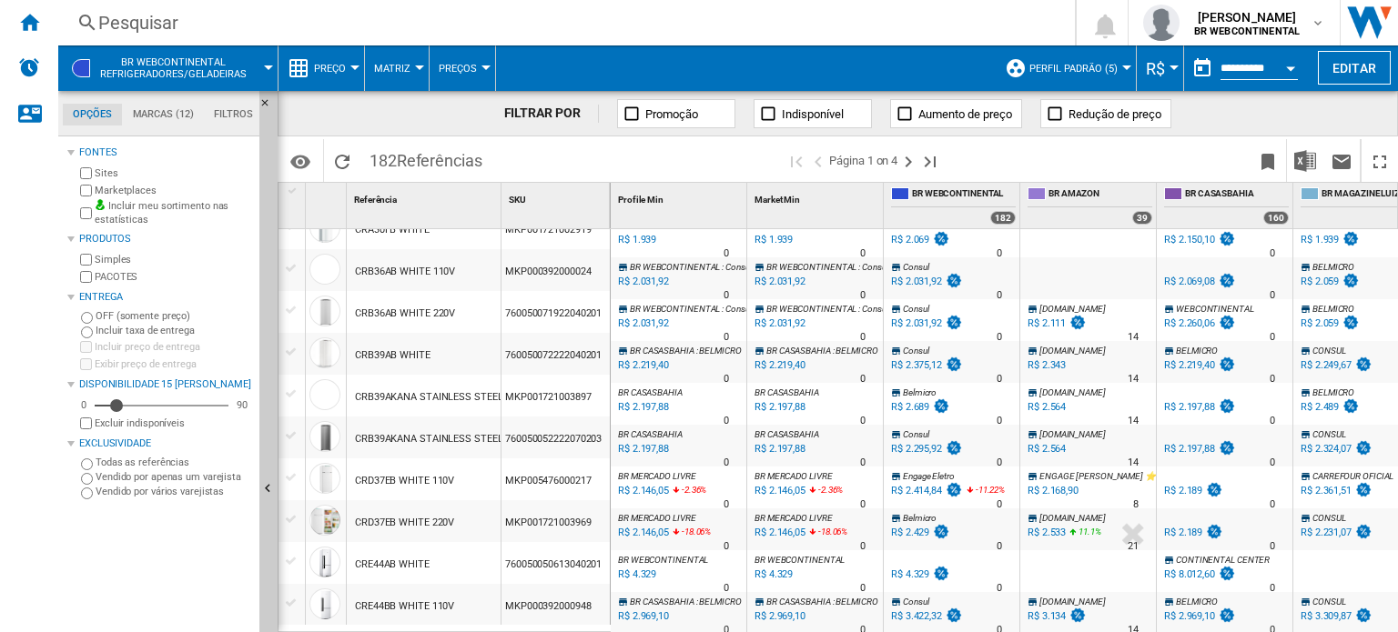
click at [812, 194] on div "Market Min 1" at bounding box center [817, 197] width 132 height 28
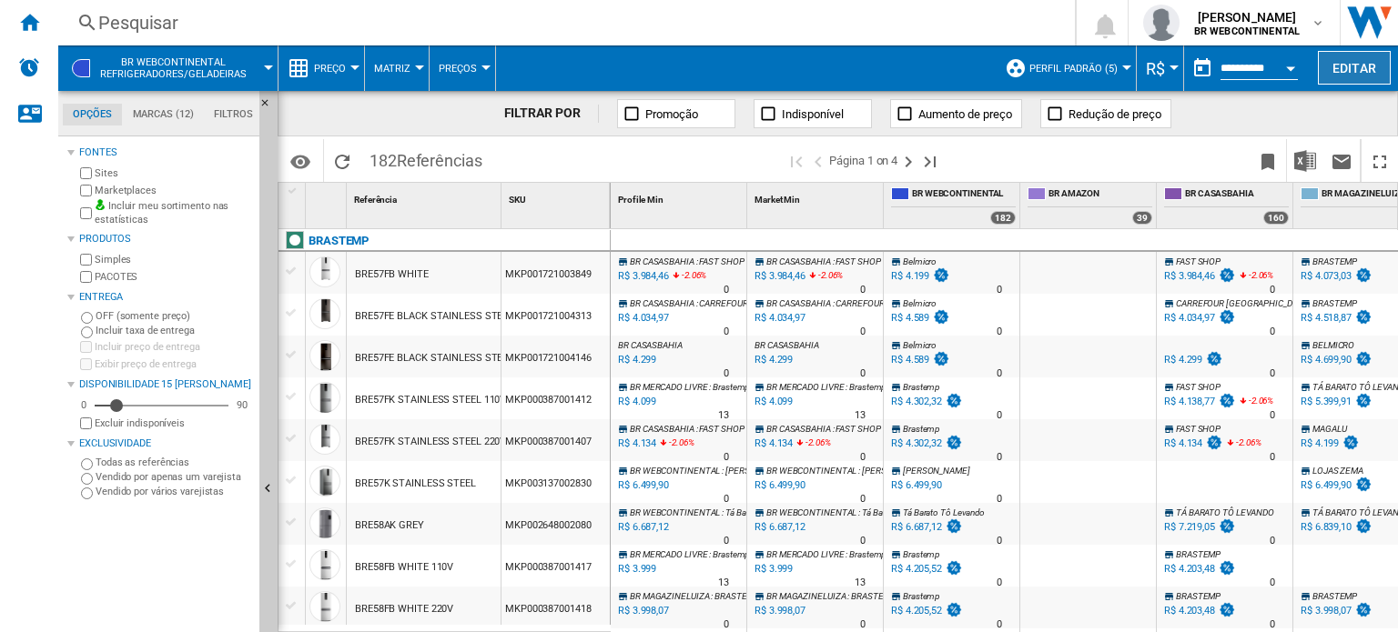
click at [1358, 59] on button "Editar" at bounding box center [1354, 68] width 73 height 34
click at [268, 106] on ng-md-icon "Ocultar" at bounding box center [270, 108] width 22 height 22
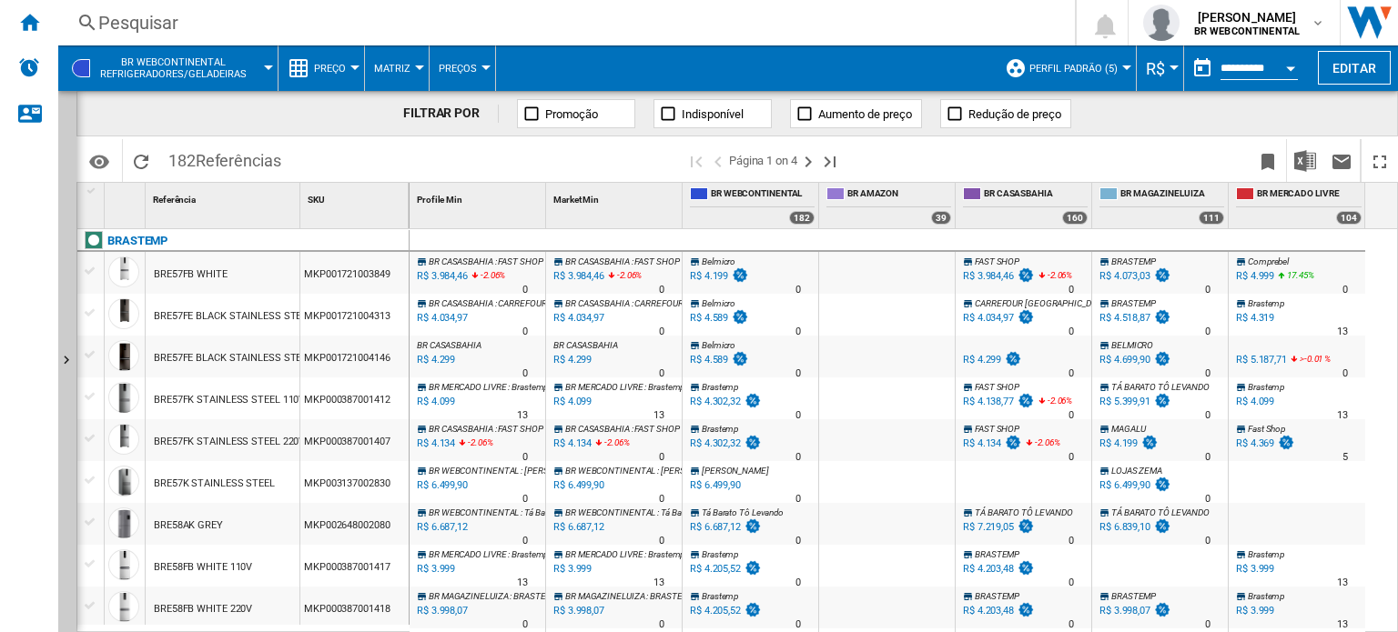
click at [1128, 72] on md-menu "Perfil padrão (5) Perfil padrão (5) TOUS (1) Editar "Perfil padrão"... Criar...…" at bounding box center [1066, 69] width 141 height 46
click at [1122, 68] on div at bounding box center [1126, 68] width 9 height 5
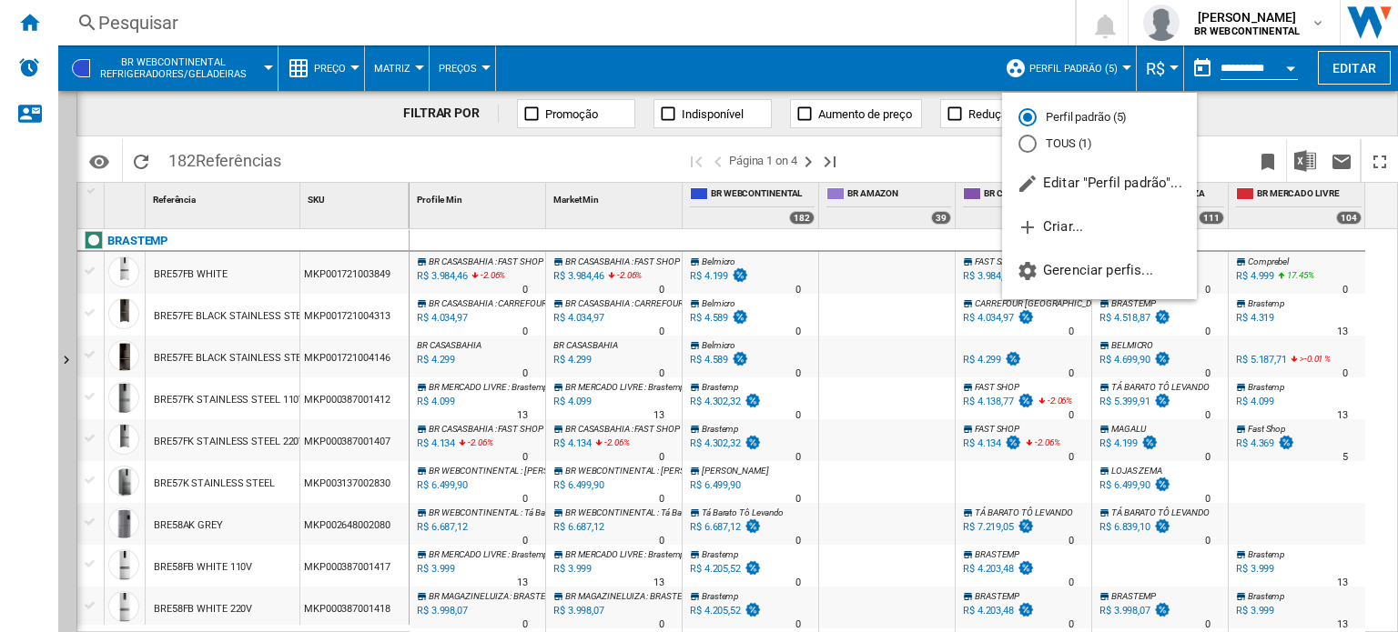
click at [1234, 133] on md-backdrop at bounding box center [699, 316] width 1398 height 632
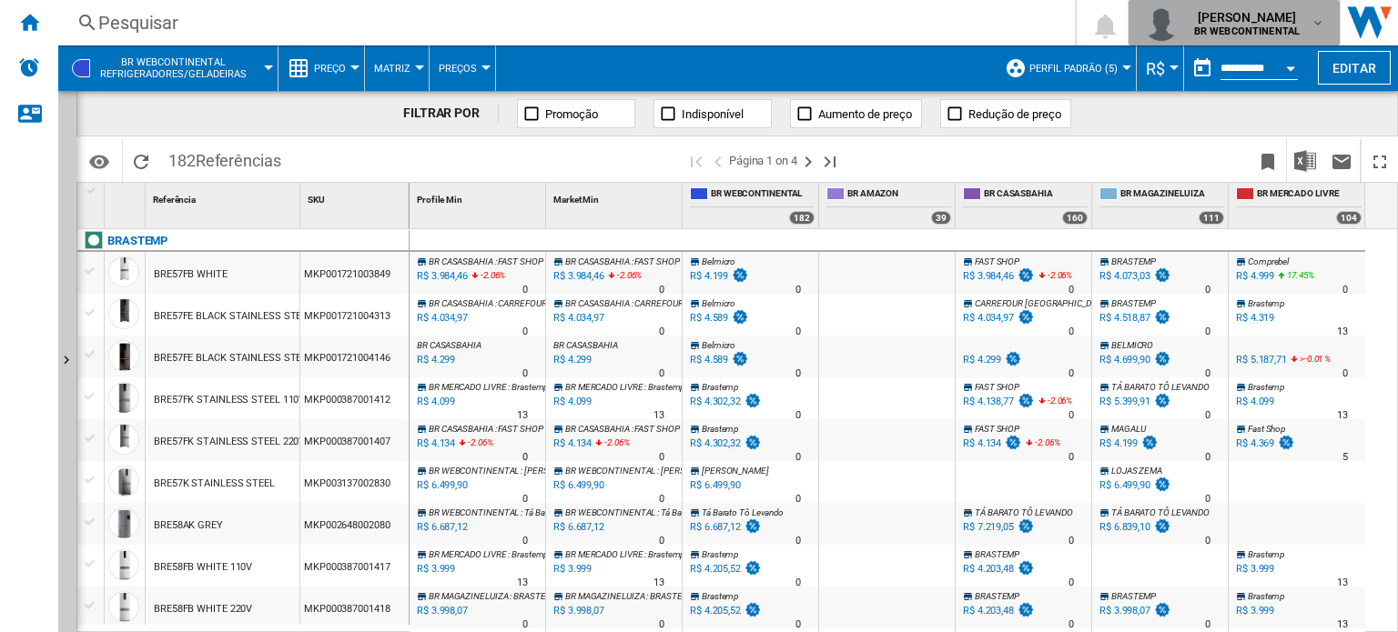
click at [1259, 23] on span "[PERSON_NAME]" at bounding box center [1247, 17] width 106 height 18
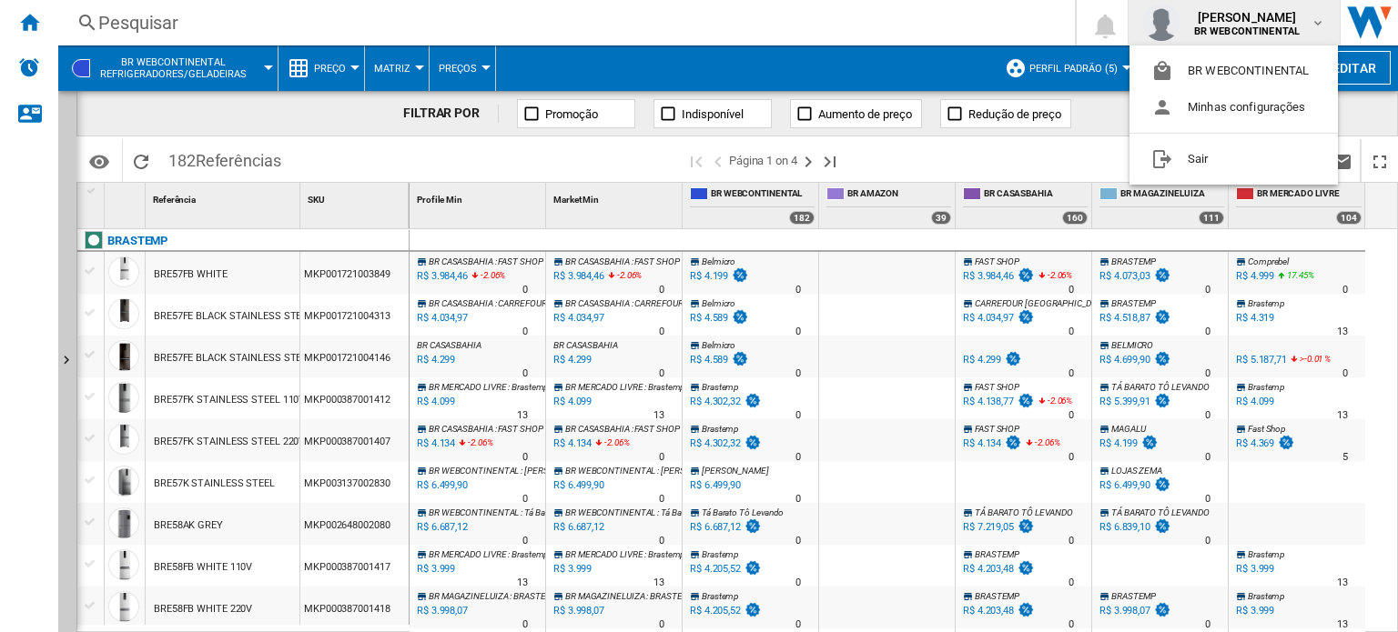
click at [1125, 118] on md-backdrop at bounding box center [699, 316] width 1398 height 632
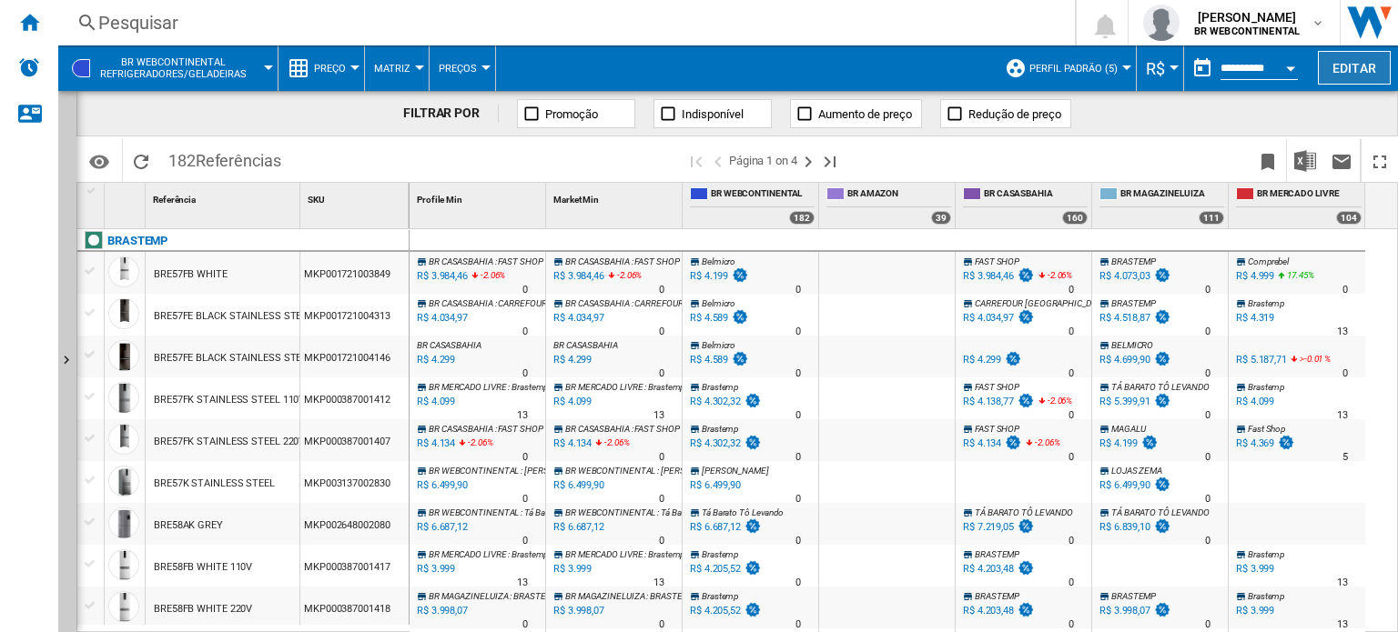
click at [1345, 69] on button "Editar" at bounding box center [1354, 68] width 73 height 34
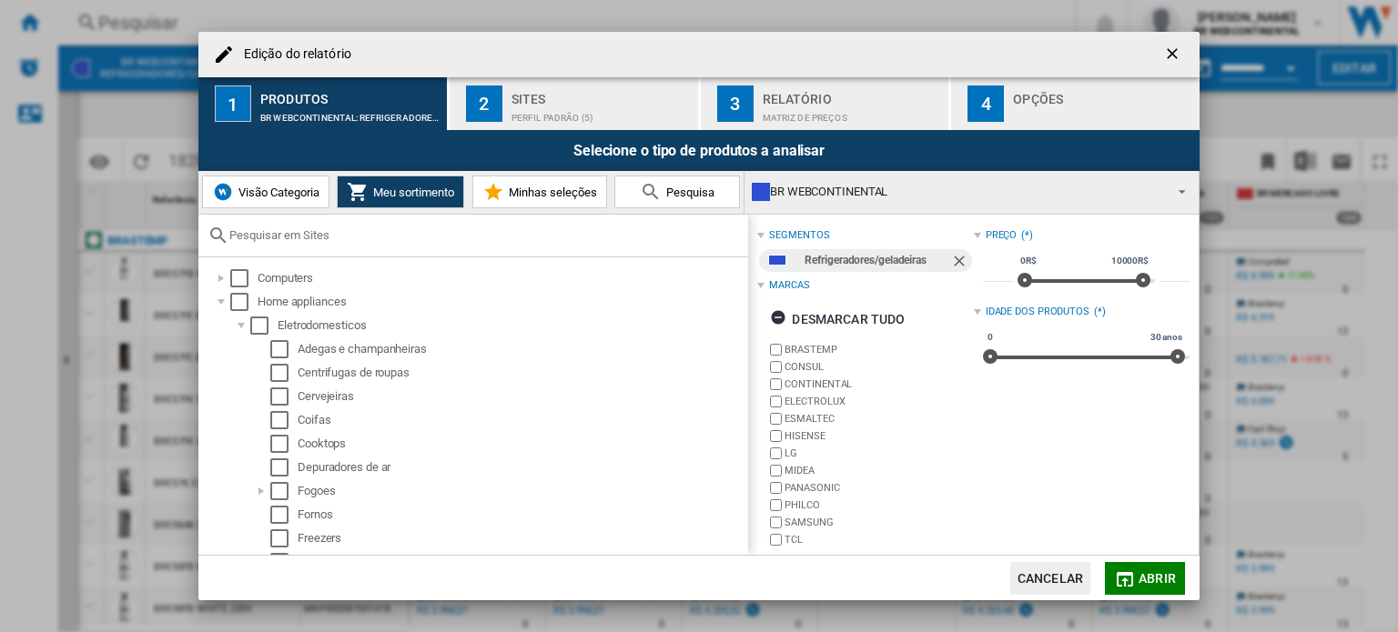
click at [653, 193] on md-icon "Edição do ..." at bounding box center [651, 192] width 22 height 22
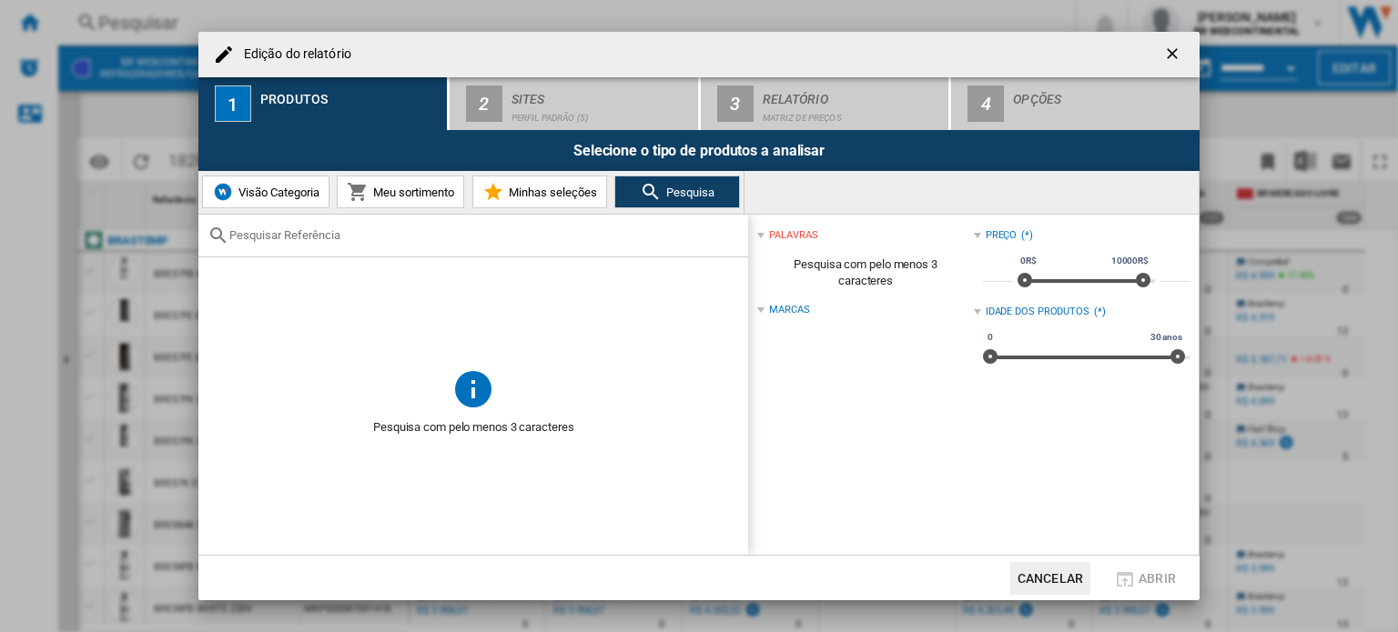
click at [346, 241] on input "Edição do ..." at bounding box center [484, 235] width 510 height 14
paste input "MKP005042000116"
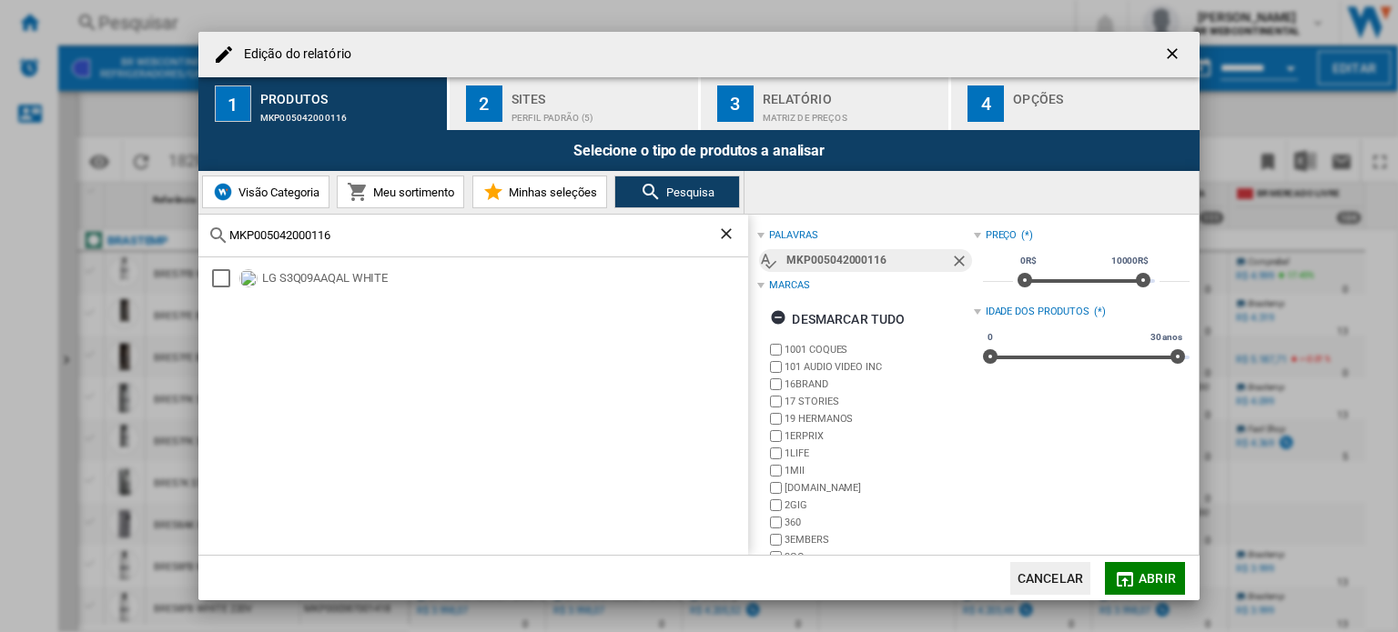
click at [389, 234] on input "MKP005042000116" at bounding box center [473, 235] width 488 height 14
type input "MKP005042000116"
click at [402, 412] on div "LG S3Q09AAQAL WHITE" at bounding box center [473, 407] width 550 height 298
click at [411, 278] on div "LG S3Q09AAQAL WHITE" at bounding box center [503, 278] width 483 height 18
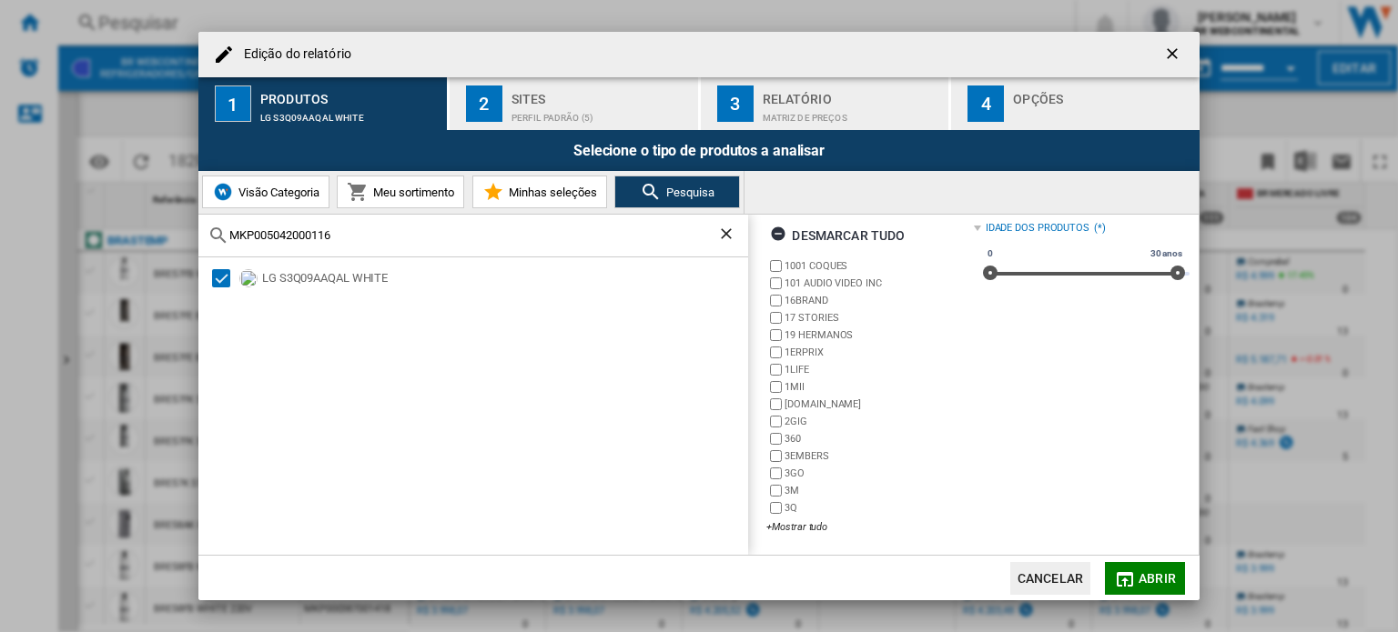
scroll to position [0, 0]
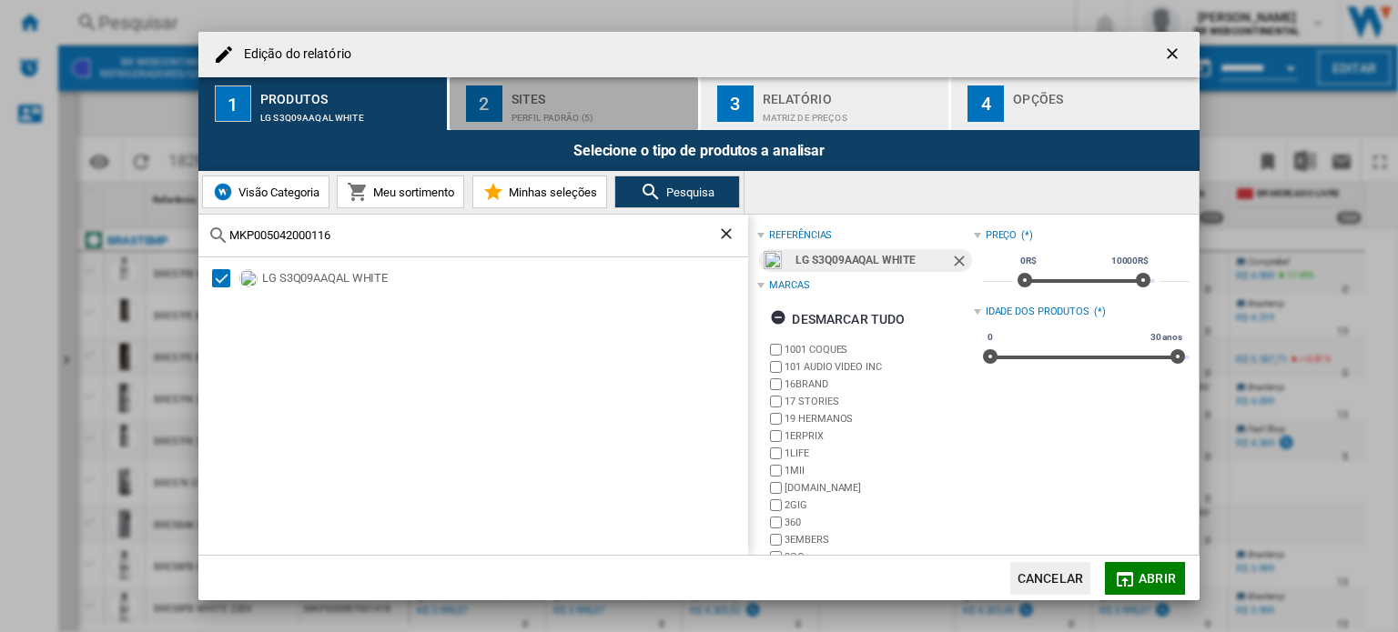
click at [615, 110] on div "Perfil padrão (5)" at bounding box center [600, 113] width 179 height 19
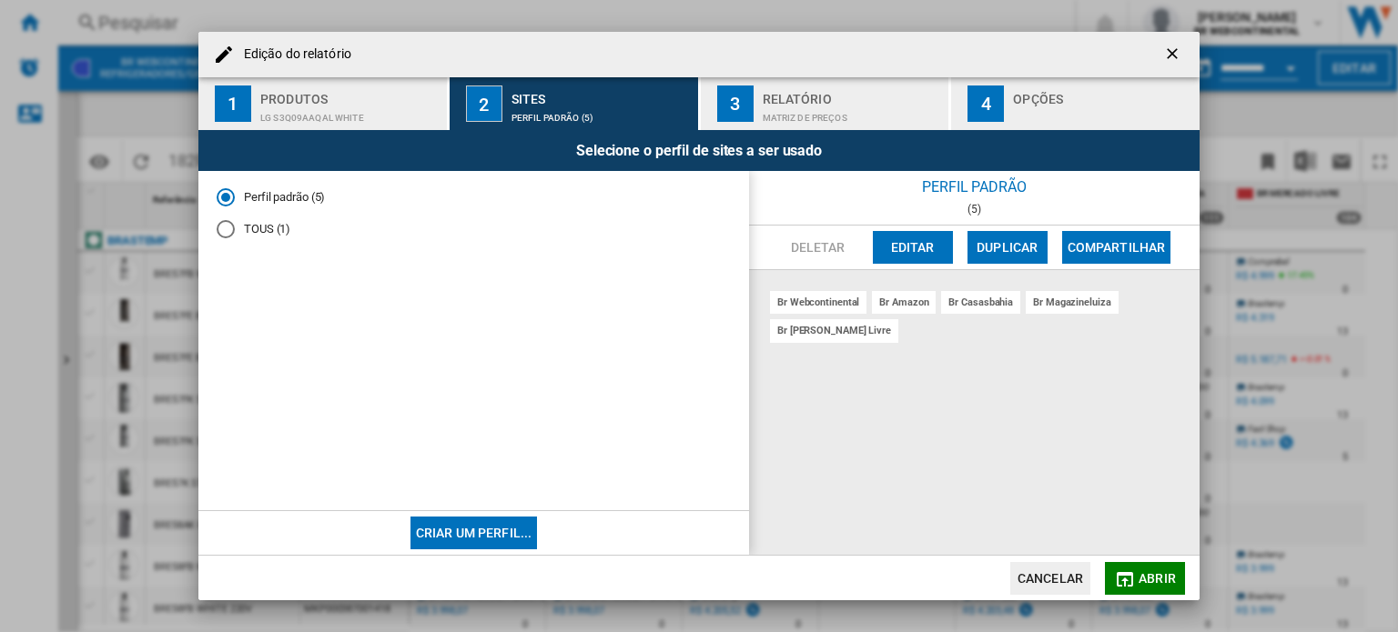
click at [829, 108] on div "Matriz de preços" at bounding box center [852, 113] width 179 height 19
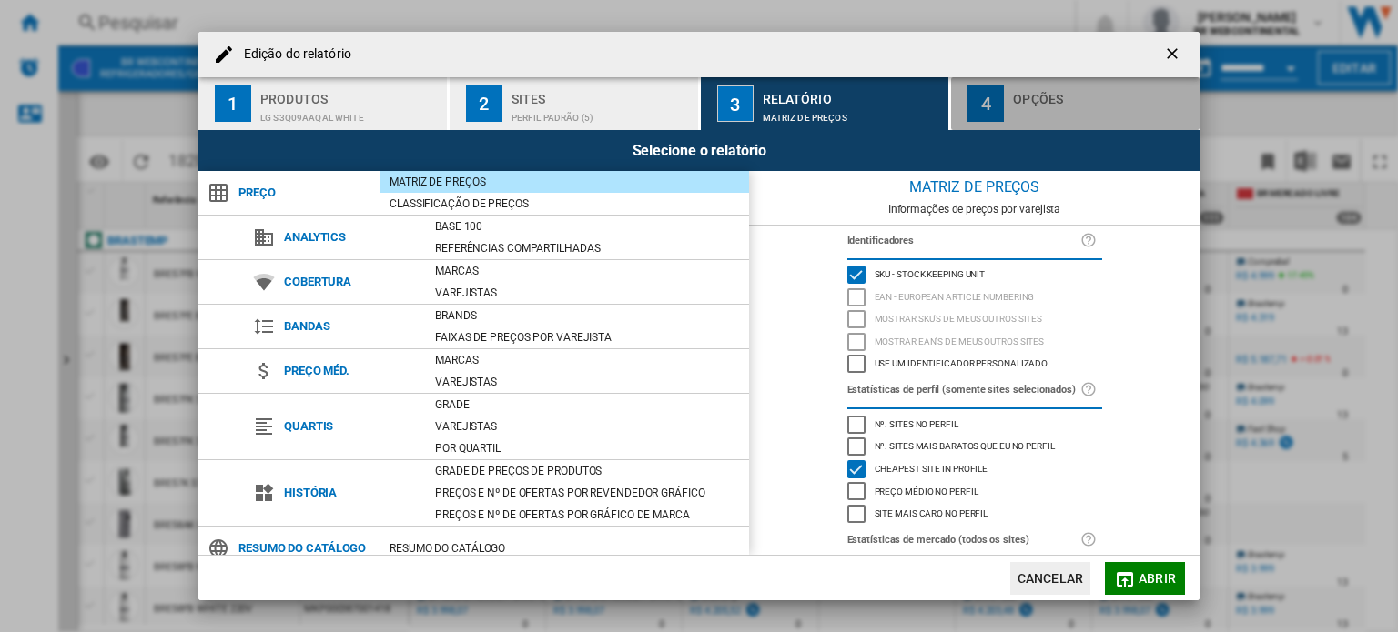
click at [1016, 101] on div "Opções" at bounding box center [1102, 94] width 179 height 19
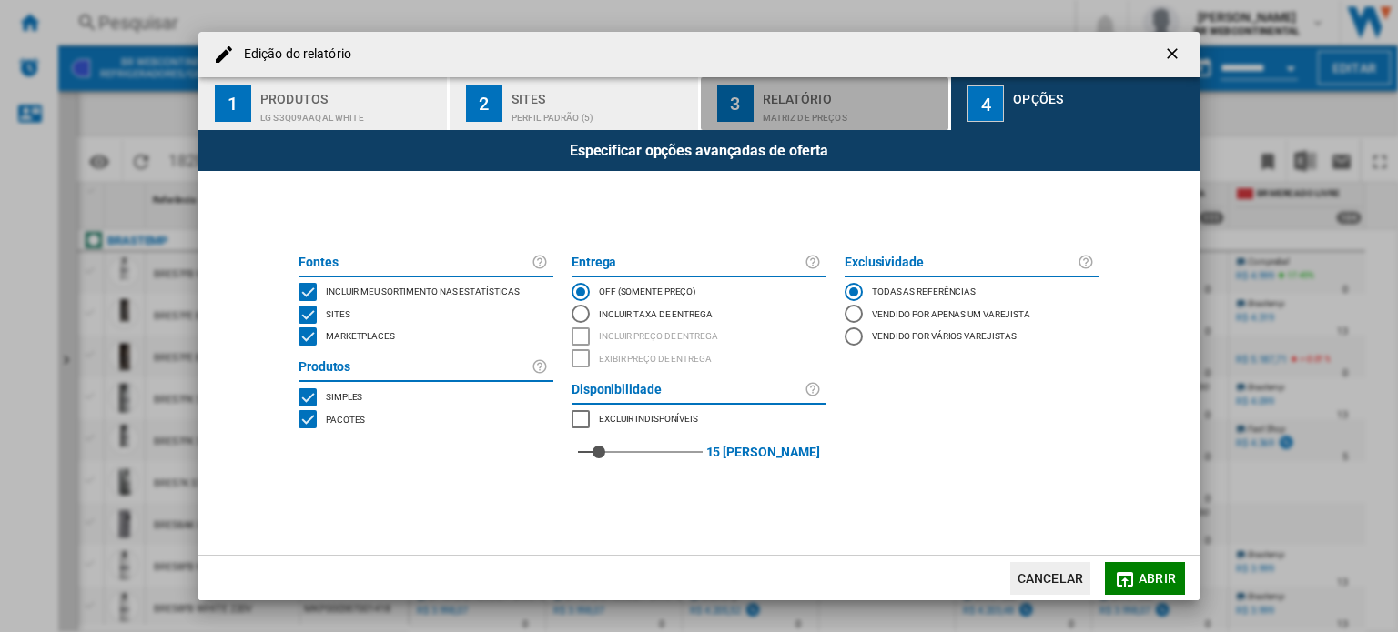
click at [812, 111] on div "Matriz de preços" at bounding box center [852, 113] width 179 height 19
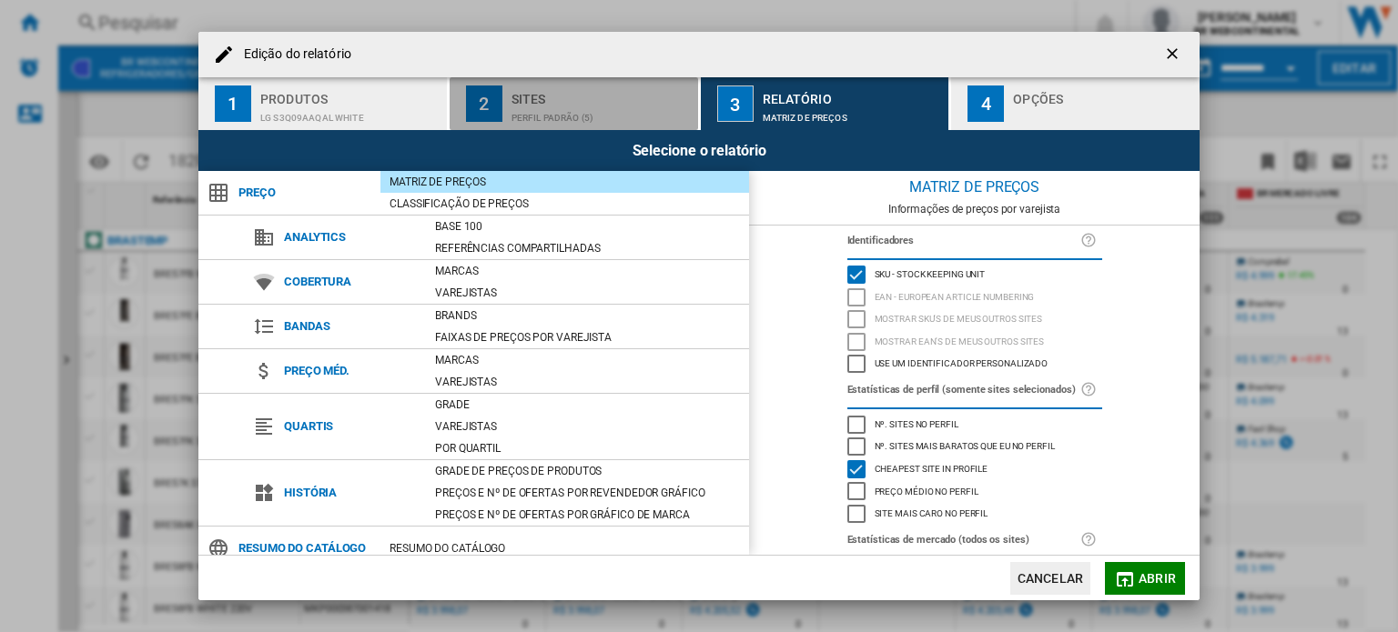
click at [612, 112] on div "Perfil padrão (5)" at bounding box center [600, 113] width 179 height 19
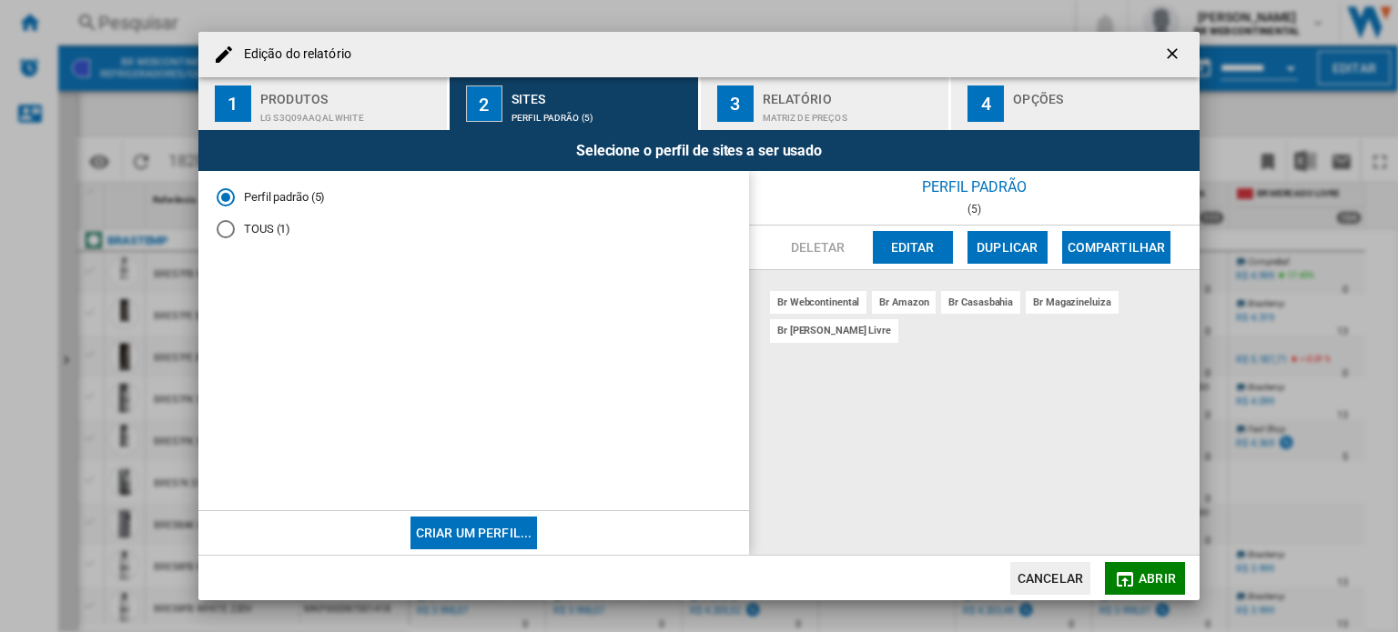
click at [370, 109] on div "LG S3Q09AAQAL WHITE" at bounding box center [349, 113] width 179 height 19
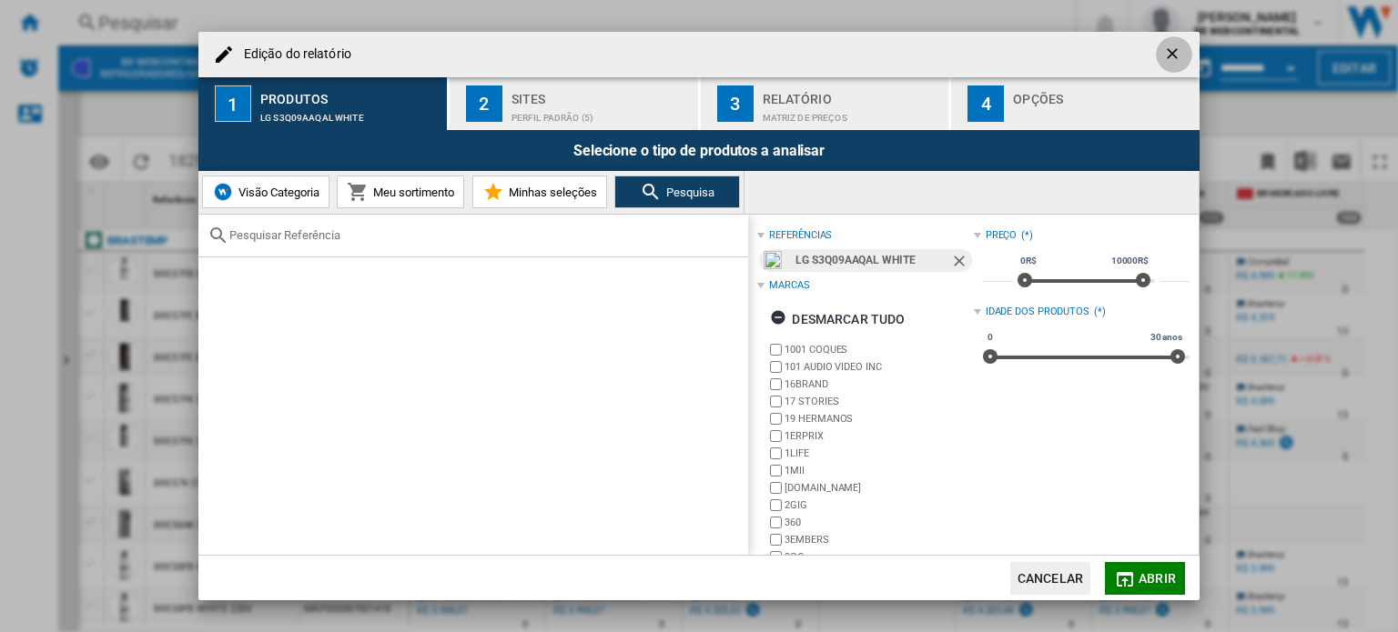
click at [1178, 58] on ng-md-icon "getI18NText('BUTTONS.CLOSE_DIALOG')" at bounding box center [1174, 56] width 22 height 22
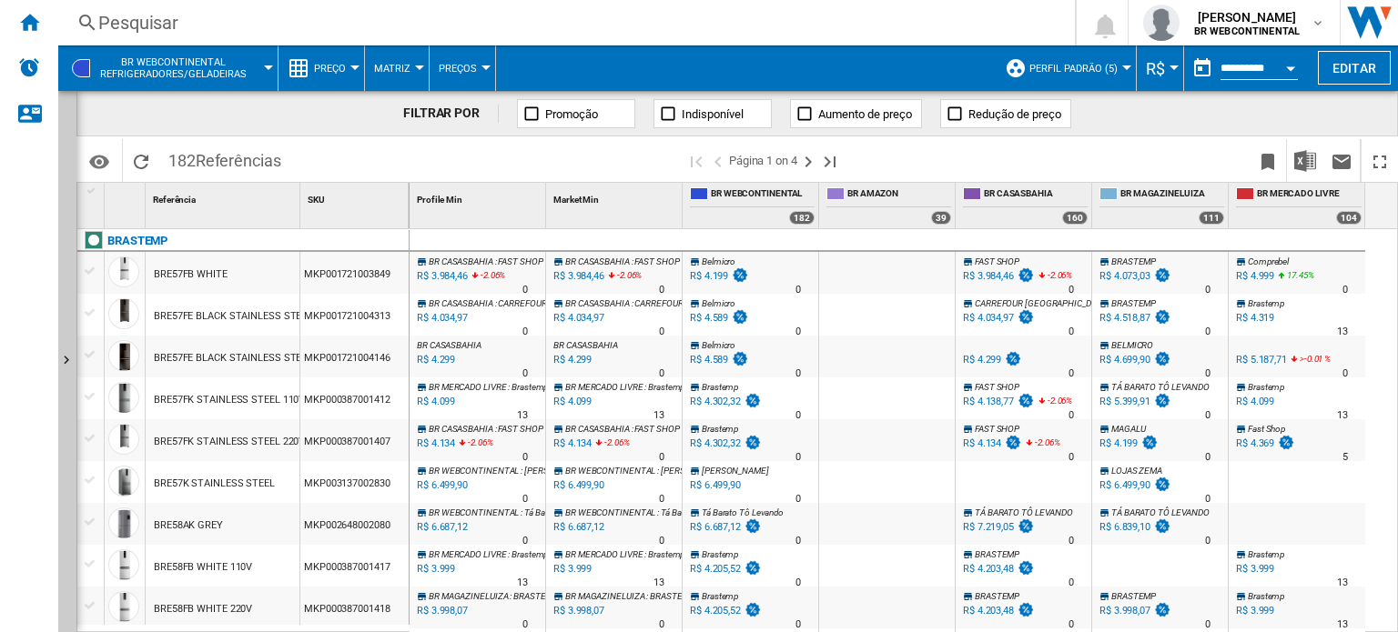
click at [351, 72] on button "Preço" at bounding box center [334, 69] width 41 height 46
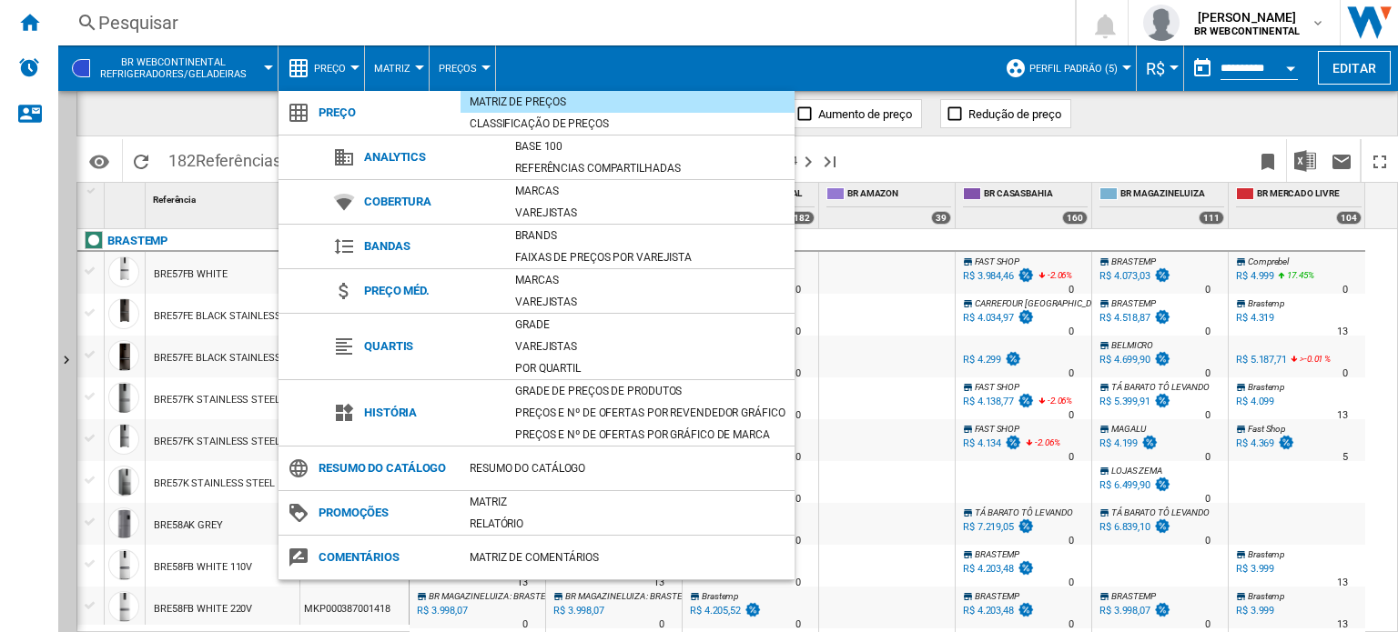
click at [379, 470] on span "Resumo do catálogo" at bounding box center [384, 468] width 151 height 25
click at [541, 470] on div "Resumo do catálogo" at bounding box center [627, 469] width 334 height 18
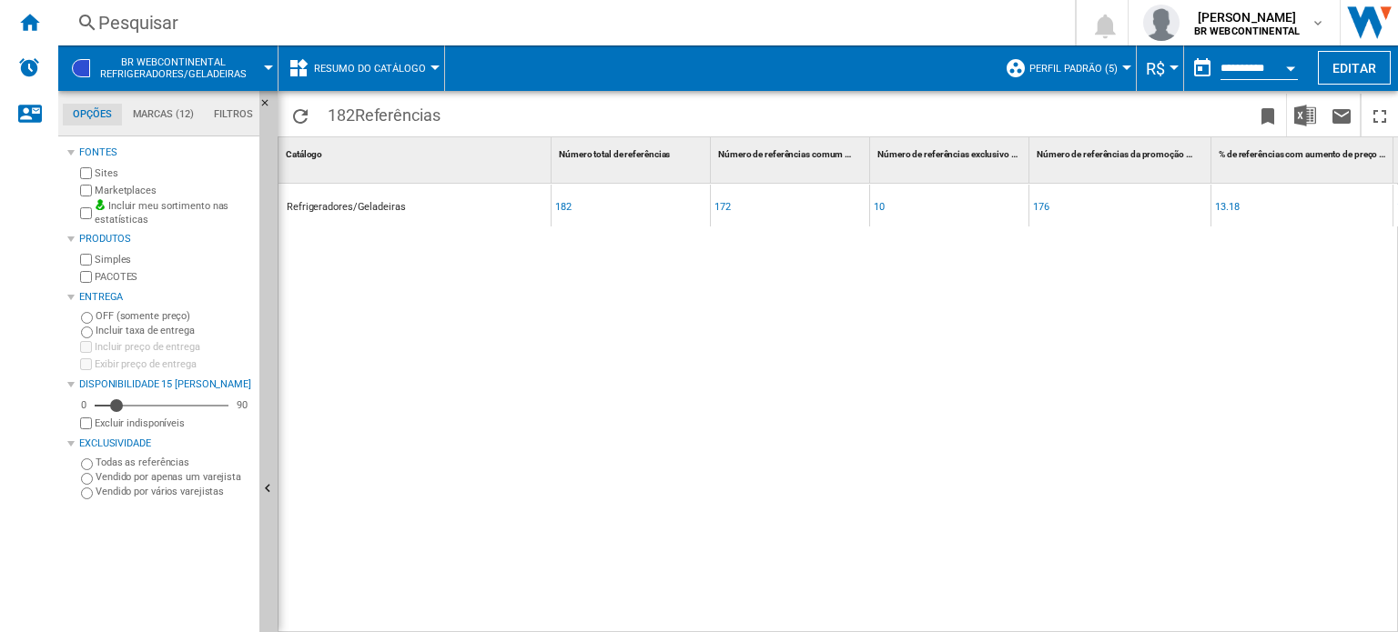
scroll to position [0, 9]
click at [563, 205] on div "182" at bounding box center [563, 208] width 16 height 42
click at [557, 208] on div "182" at bounding box center [563, 208] width 16 height 42
click at [728, 207] on div "172" at bounding box center [722, 208] width 16 height 42
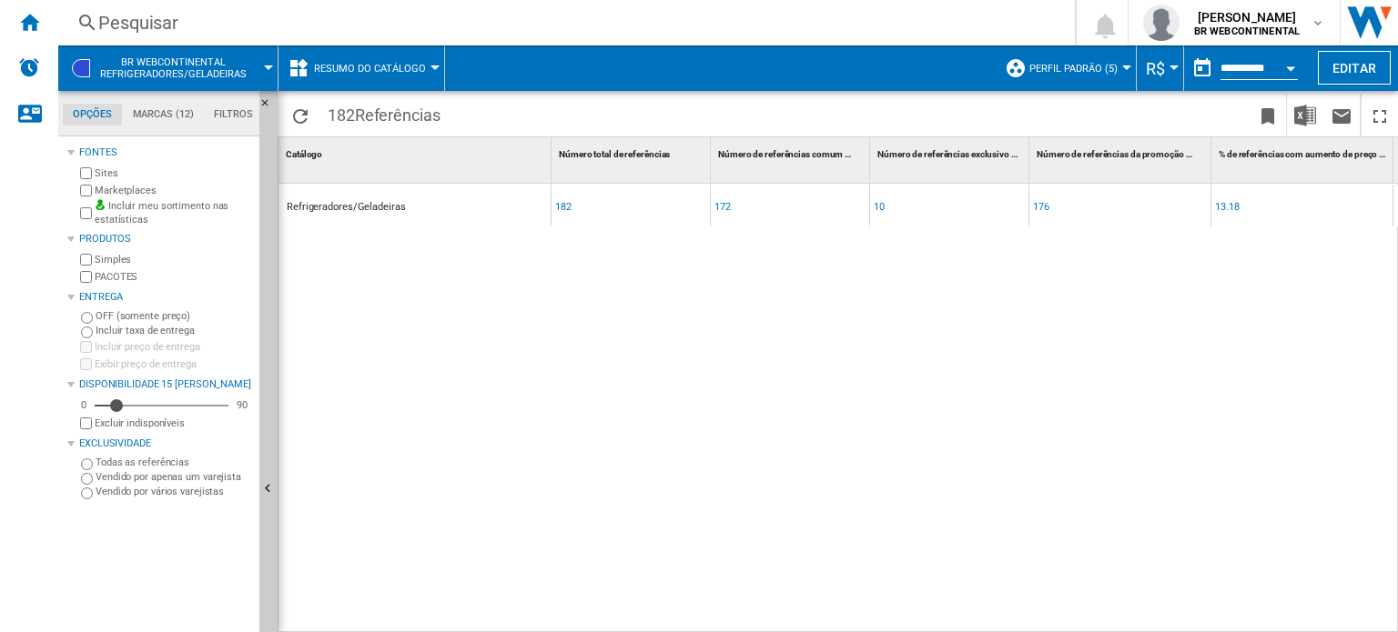
click at [790, 289] on div "Refrigeradores/Geladeiras 182 172 10 176 13.18 12.63" at bounding box center [949, 404] width 1342 height 441
